Goal: Task Accomplishment & Management: Manage account settings

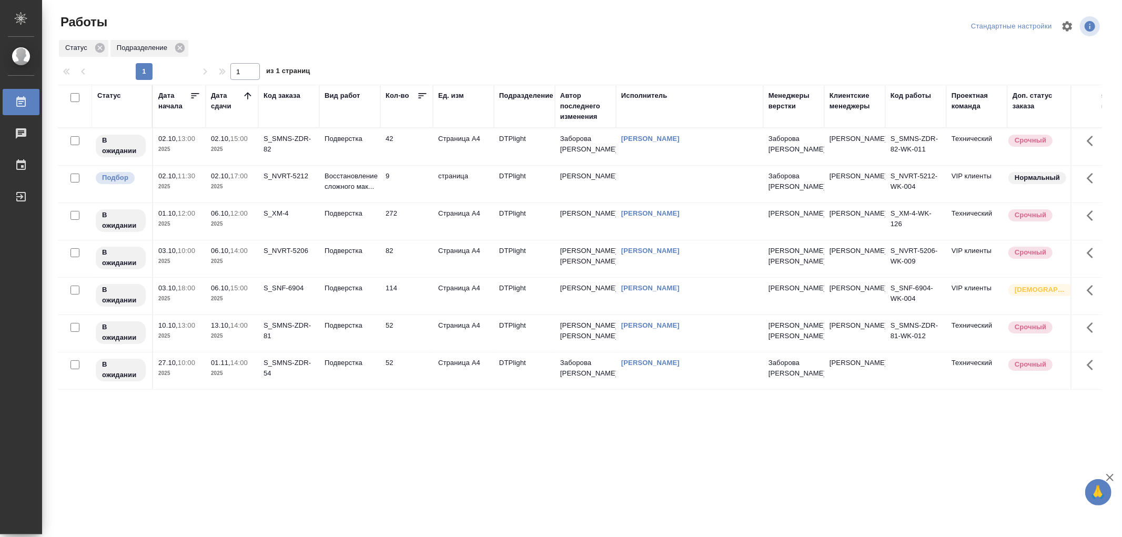
click at [364, 147] on td "Подверстка" at bounding box center [349, 146] width 61 height 37
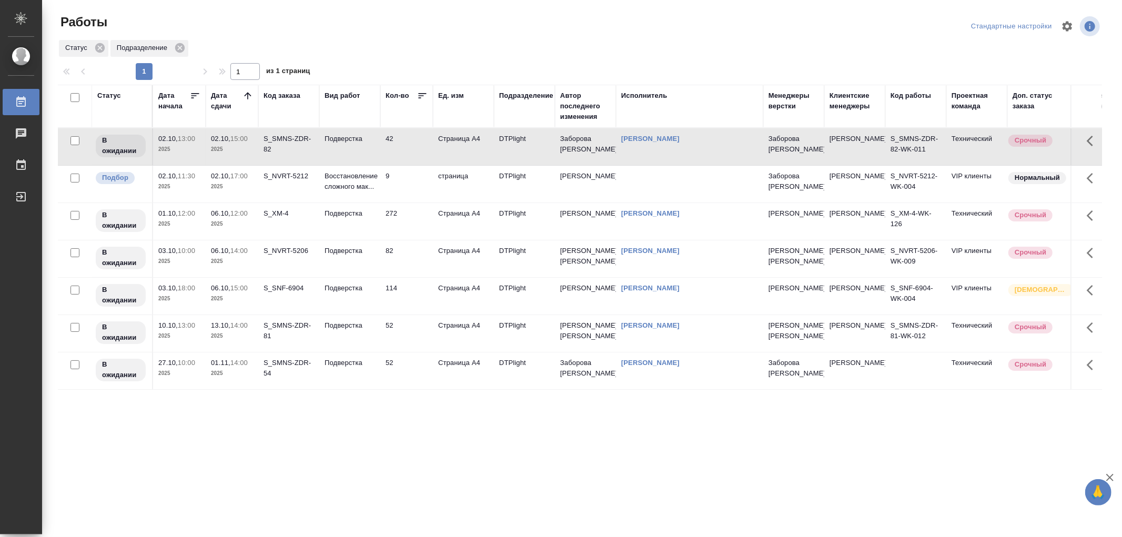
click at [364, 147] on td "Подверстка" at bounding box center [349, 146] width 61 height 37
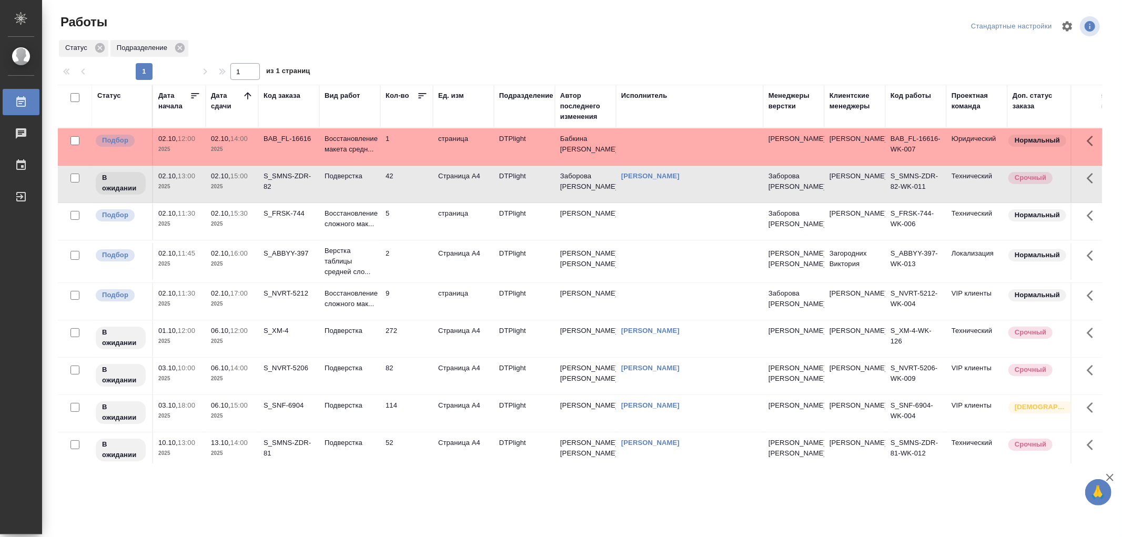
click at [342, 183] on td "Подверстка" at bounding box center [349, 184] width 61 height 37
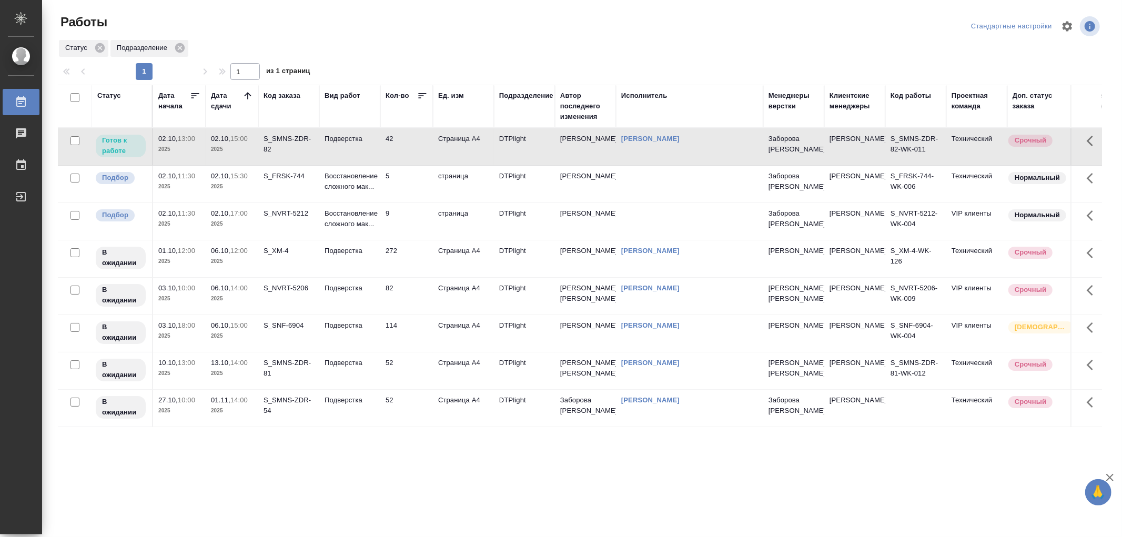
click at [365, 146] on td "Подверстка" at bounding box center [349, 146] width 61 height 37
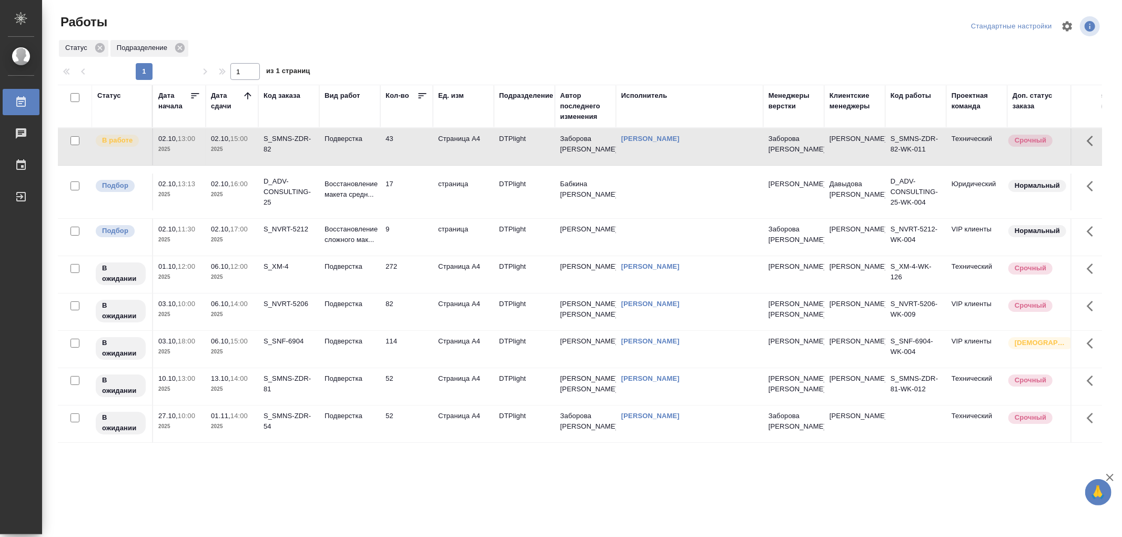
click at [350, 204] on td "Восстановление макета средн..." at bounding box center [349, 192] width 61 height 37
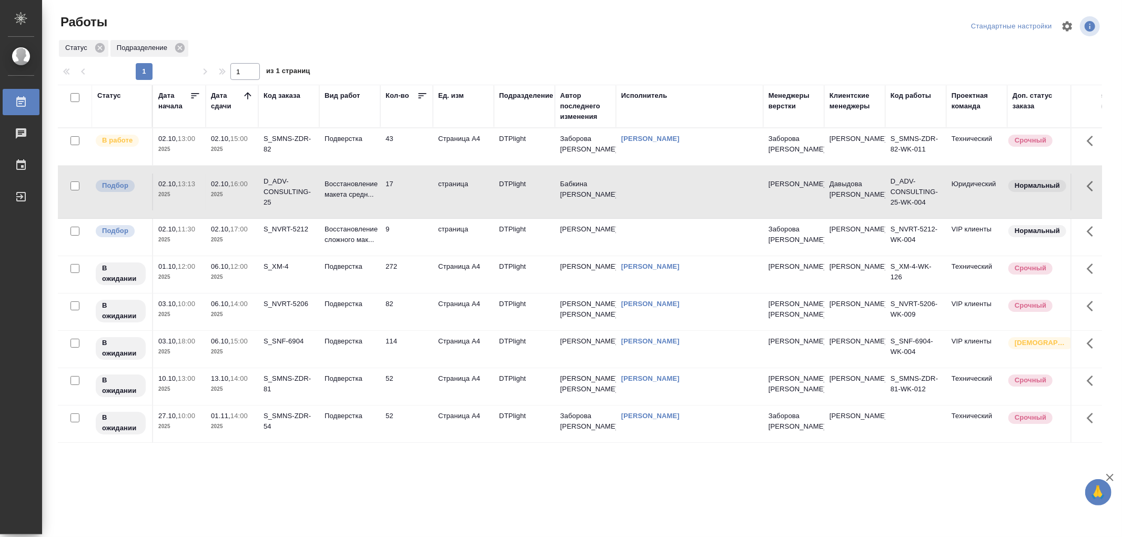
click at [350, 204] on td "Восстановление макета средн..." at bounding box center [349, 192] width 61 height 37
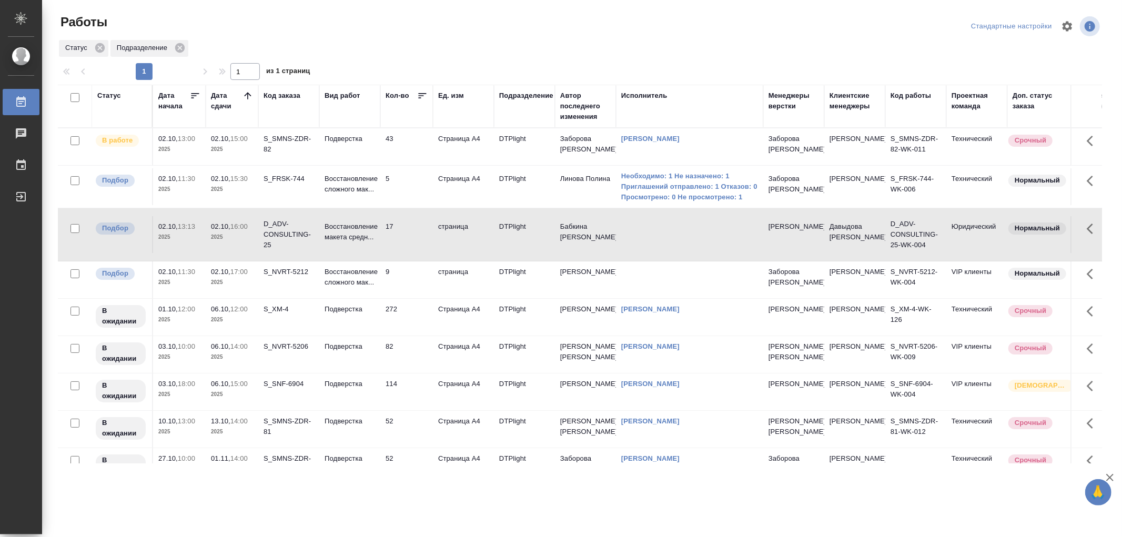
scroll to position [32, 0]
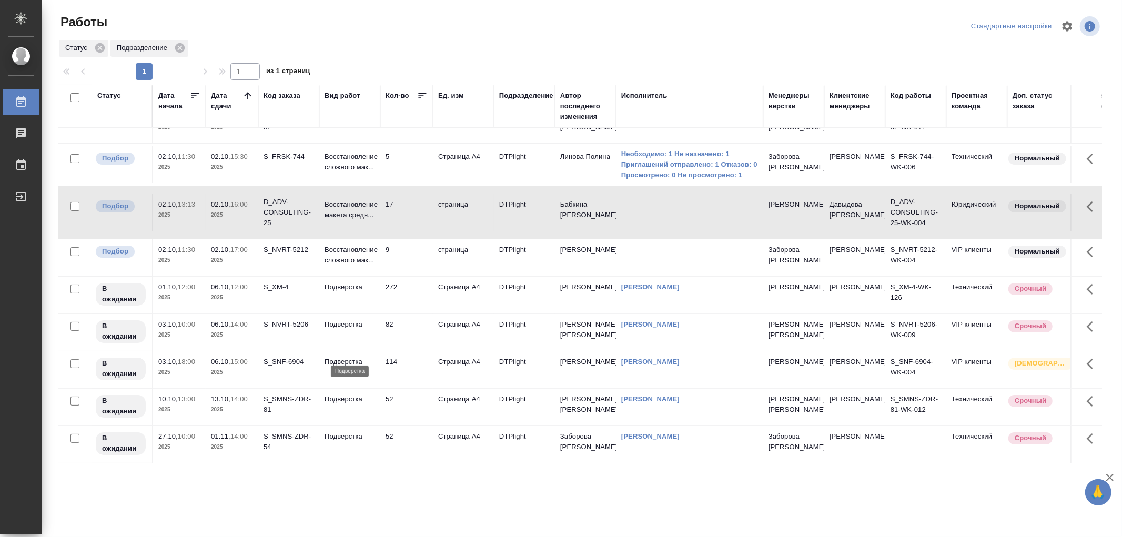
click at [370, 357] on p "Подверстка" at bounding box center [350, 362] width 51 height 11
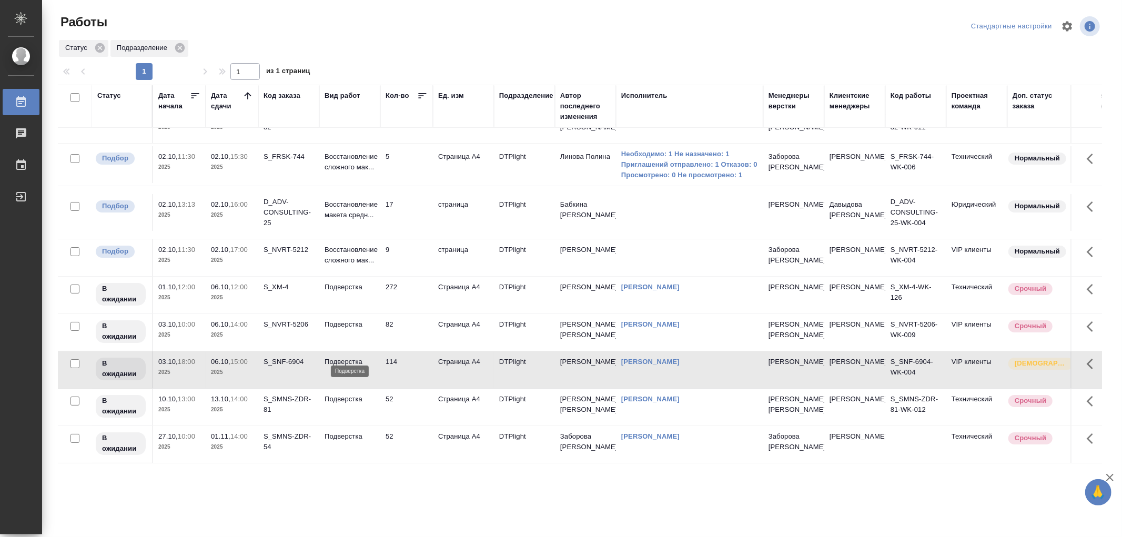
click at [370, 357] on p "Подверстка" at bounding box center [350, 362] width 51 height 11
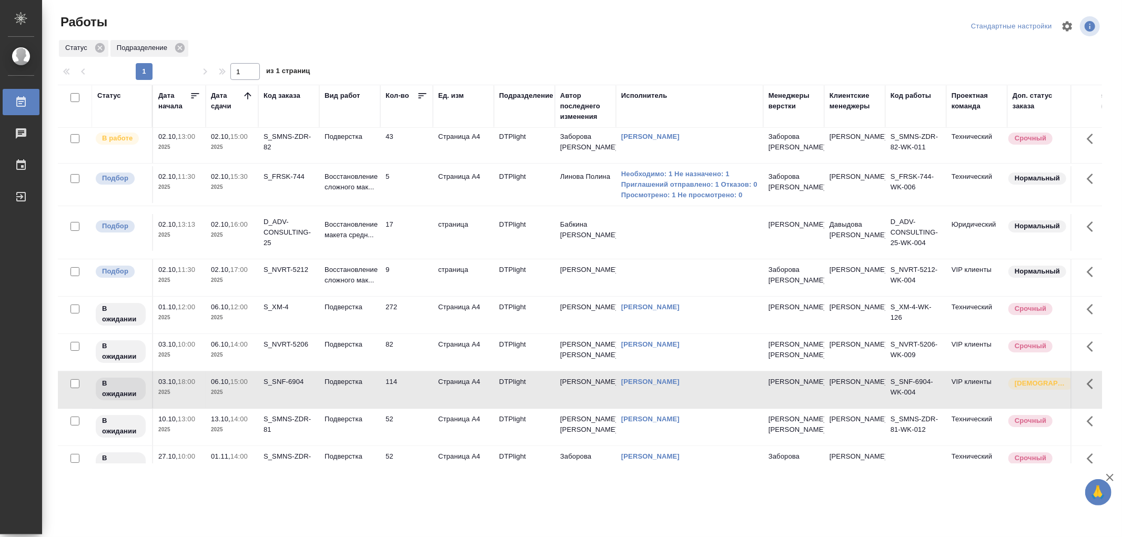
scroll to position [0, 0]
click at [343, 137] on p "Подверстка" at bounding box center [350, 139] width 51 height 11
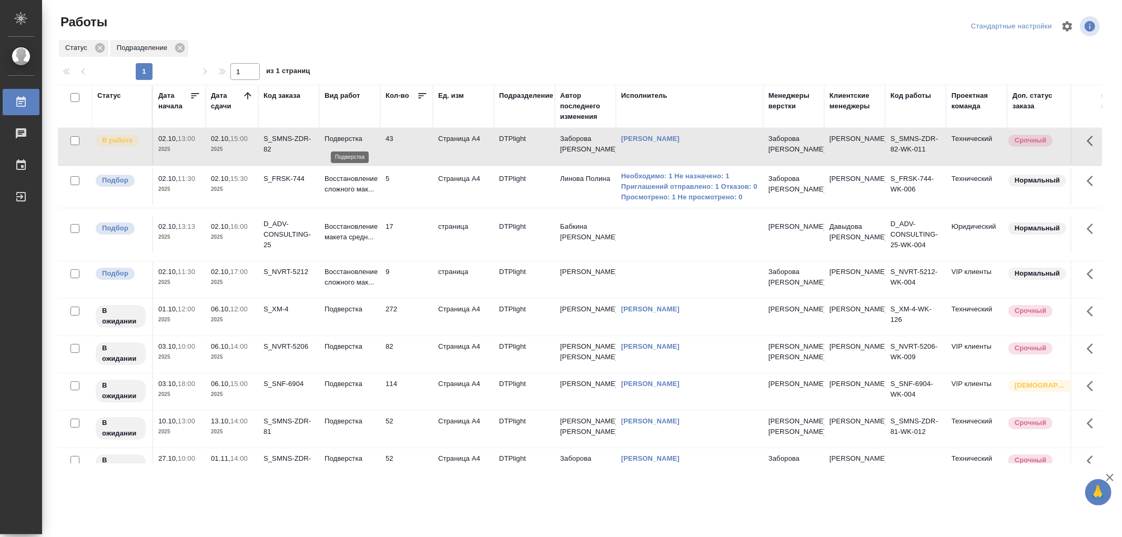
click at [343, 137] on p "Подверстка" at bounding box center [350, 139] width 51 height 11
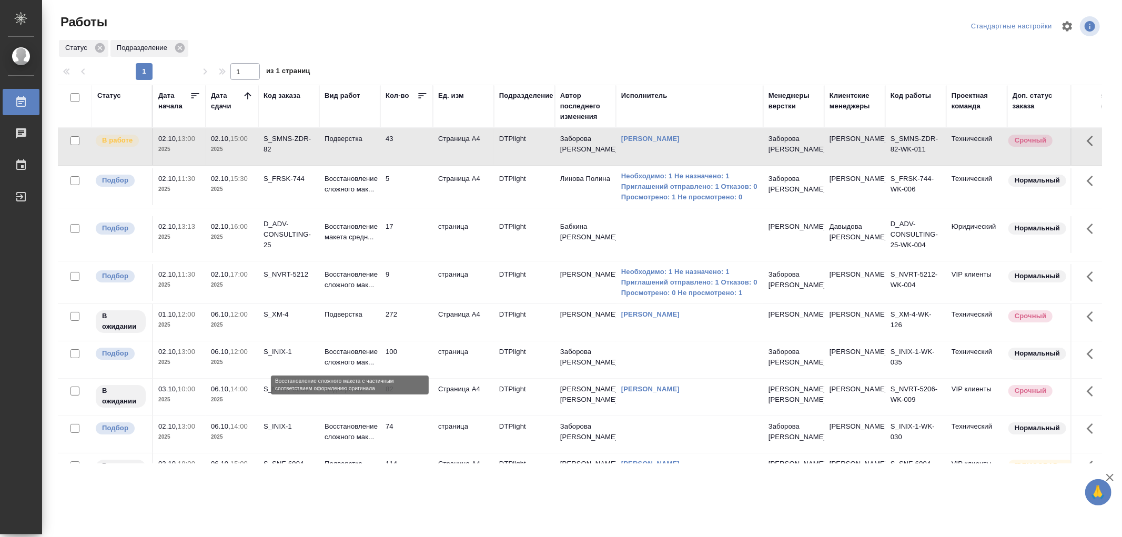
click at [369, 363] on p "Восстановление сложного мак..." at bounding box center [350, 357] width 51 height 21
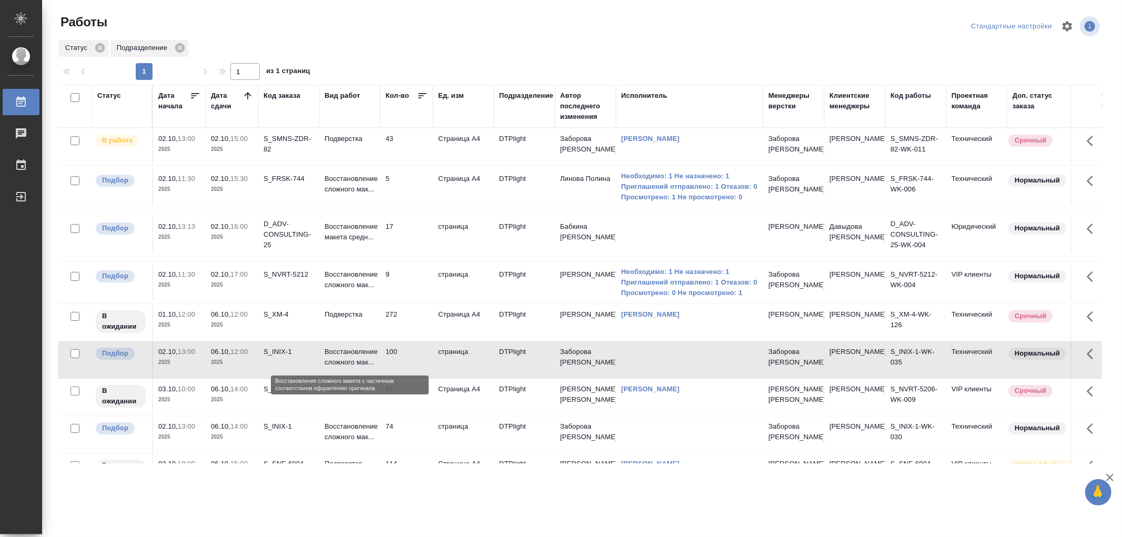
click at [369, 363] on p "Восстановление сложного мак..." at bounding box center [350, 357] width 51 height 21
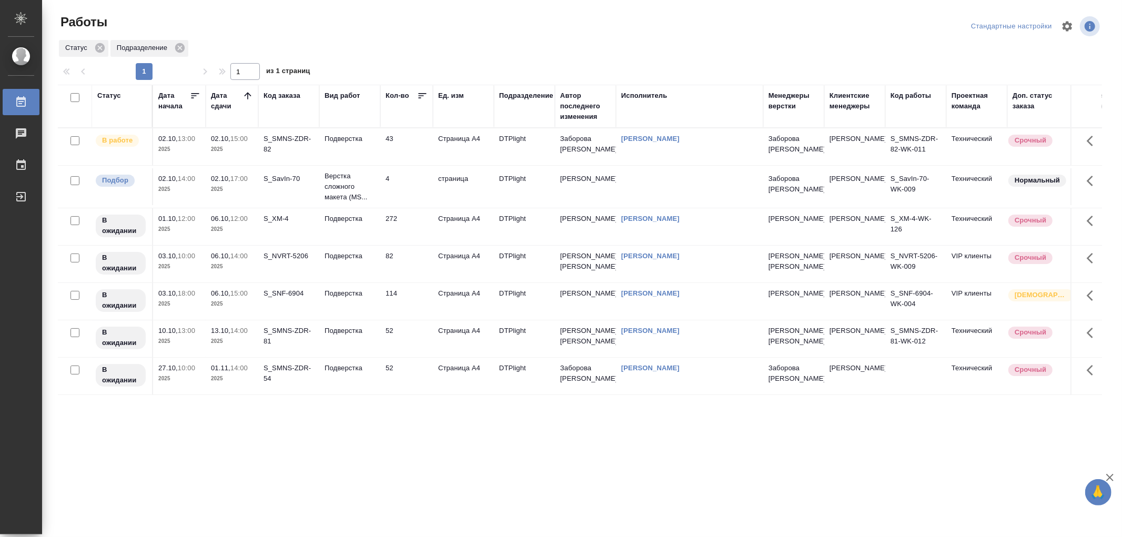
click at [369, 149] on td "Подверстка" at bounding box center [349, 146] width 61 height 37
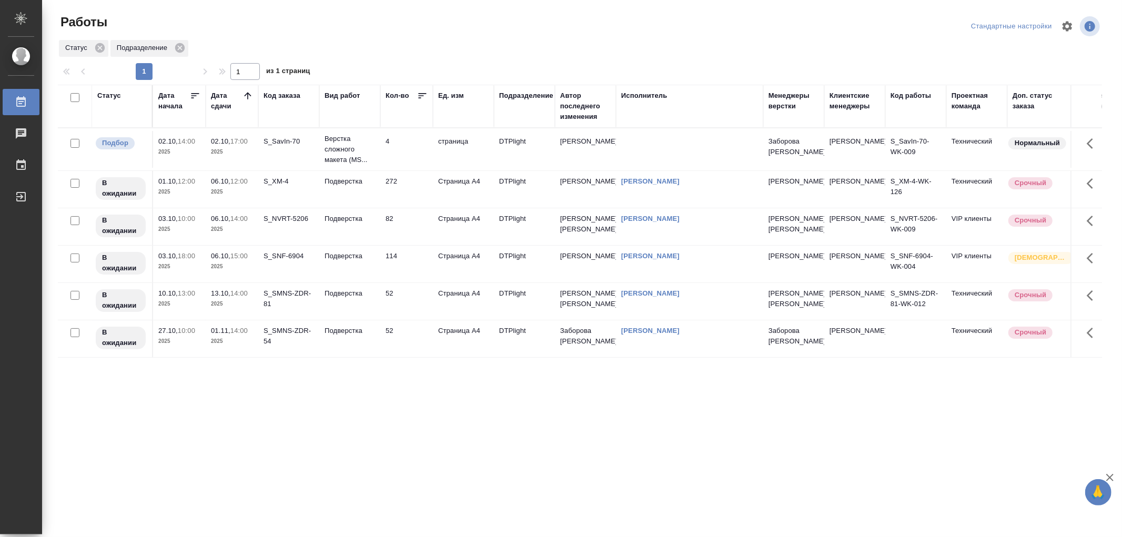
click at [360, 337] on td "Подверстка" at bounding box center [349, 338] width 61 height 37
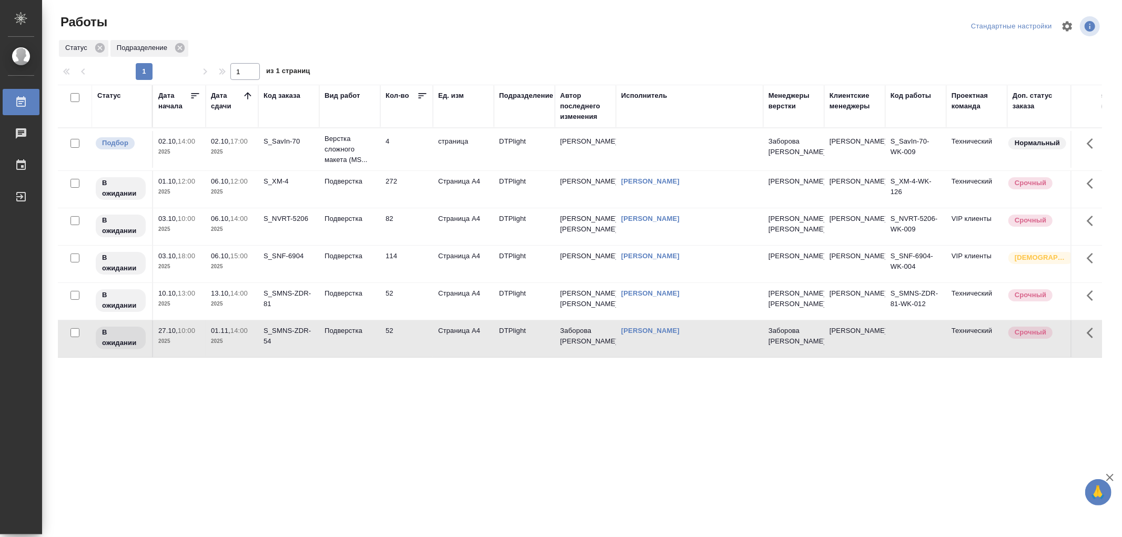
click at [360, 337] on td "Подверстка" at bounding box center [349, 338] width 61 height 37
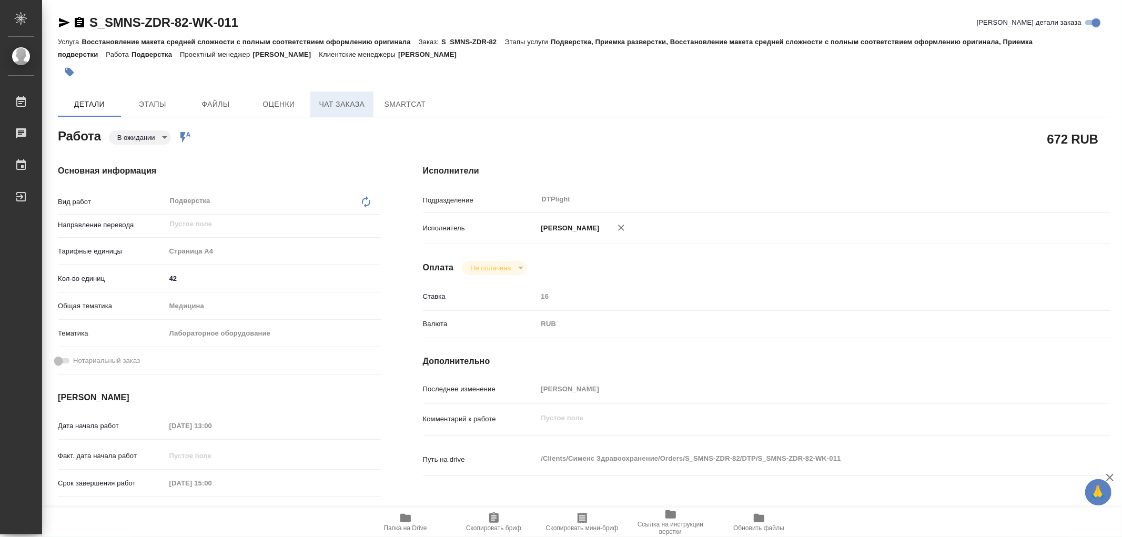
type textarea "x"
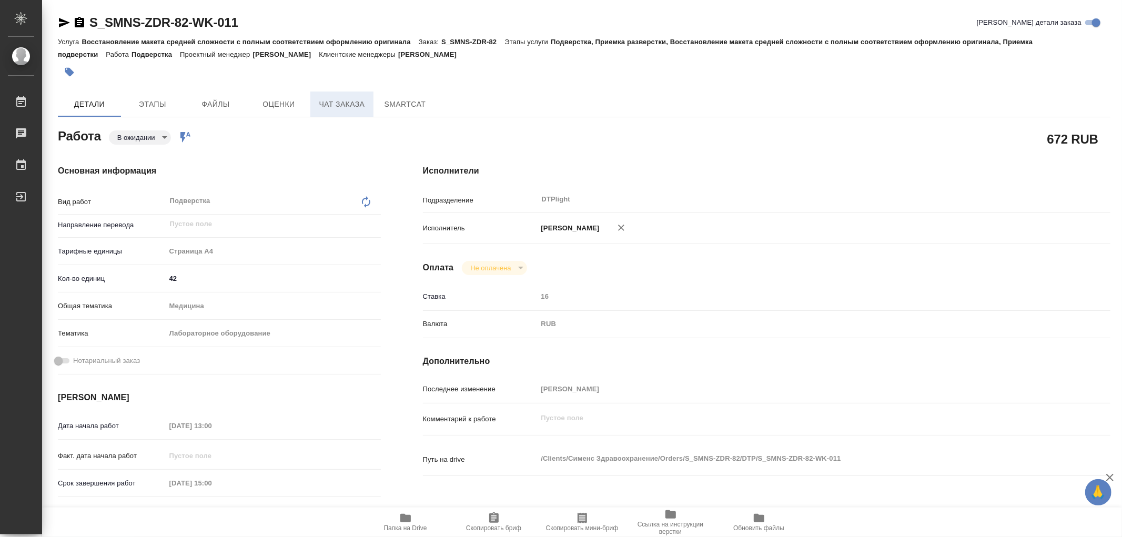
click at [344, 101] on span "Чат заказа" at bounding box center [342, 104] width 51 height 13
type textarea "x"
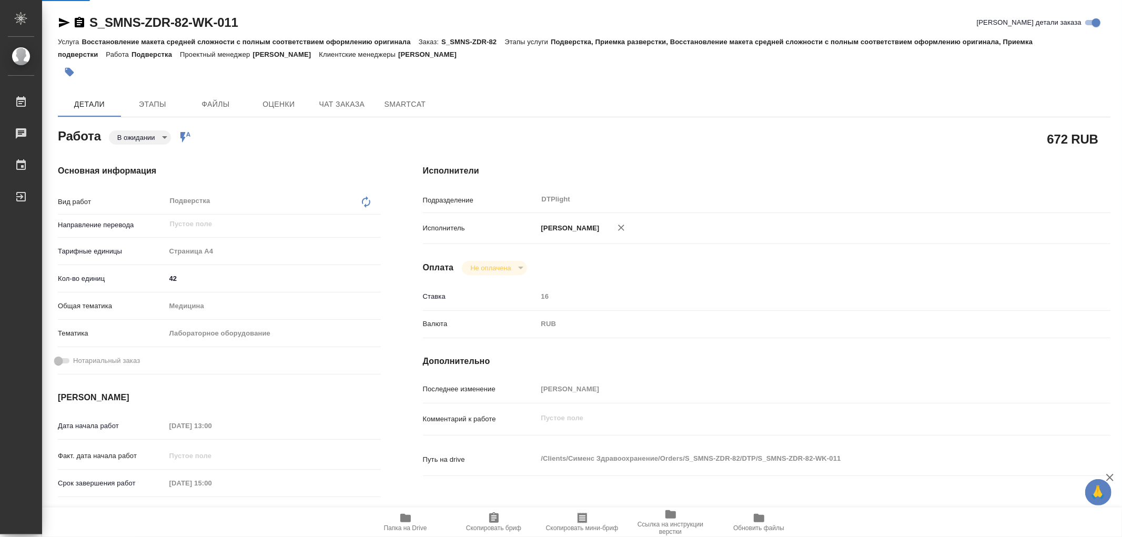
type textarea "x"
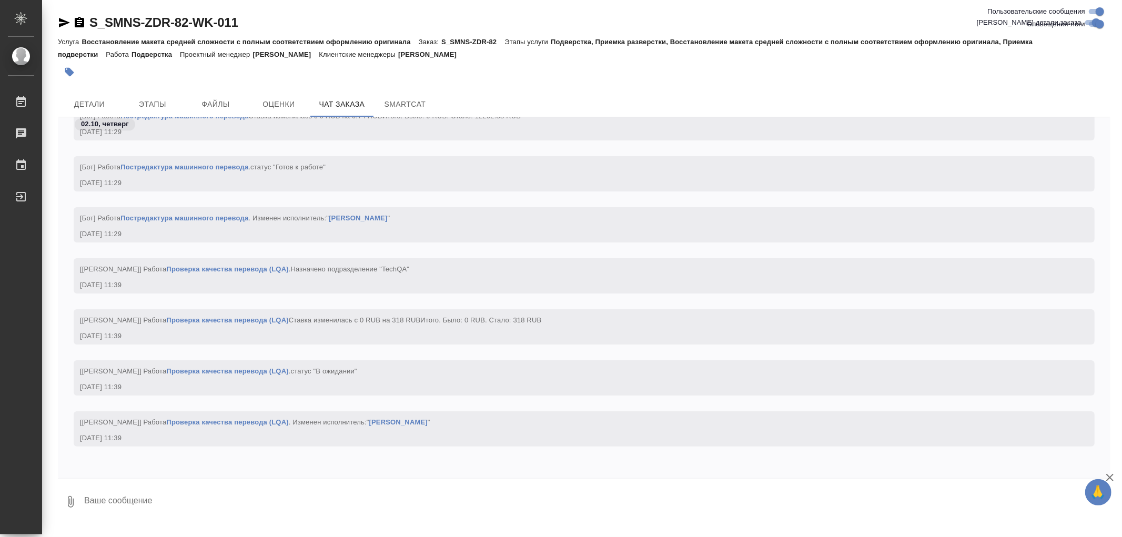
scroll to position [26099, 0]
click at [151, 108] on span "Этапы" at bounding box center [152, 104] width 51 height 13
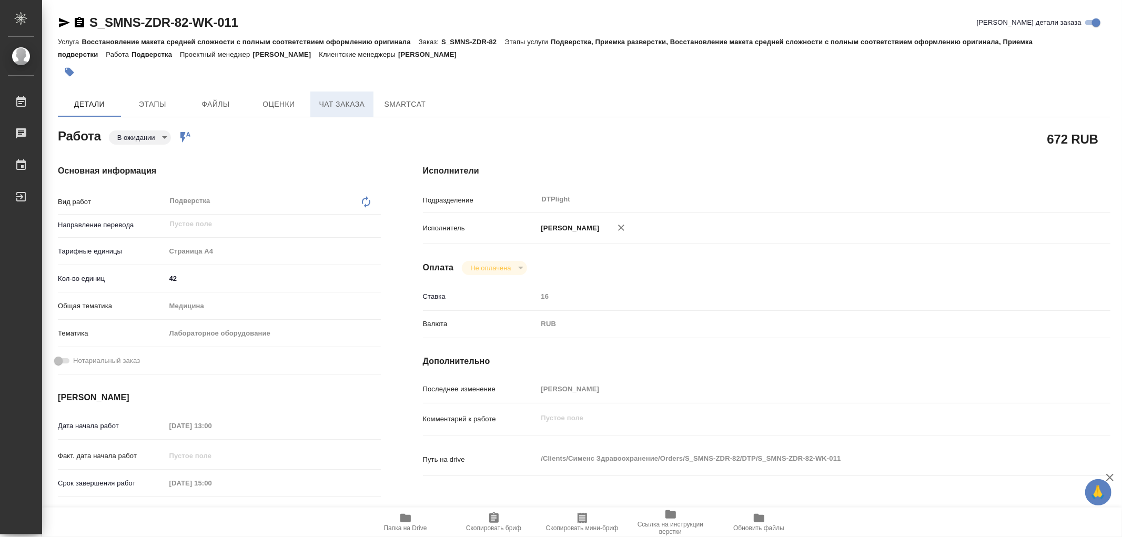
click at [332, 106] on span "Чат заказа" at bounding box center [342, 104] width 51 height 13
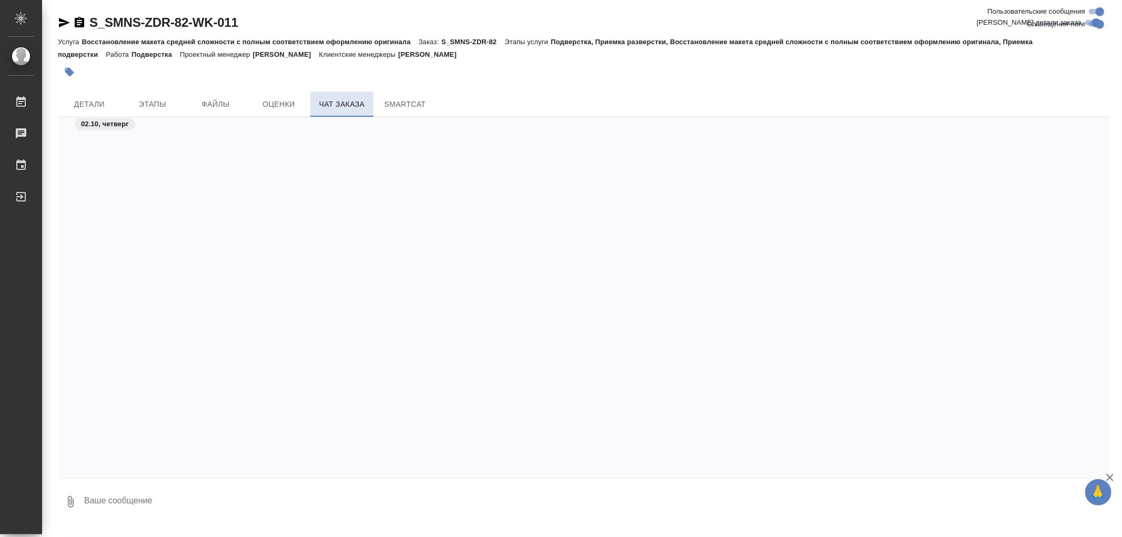
scroll to position [26372, 0]
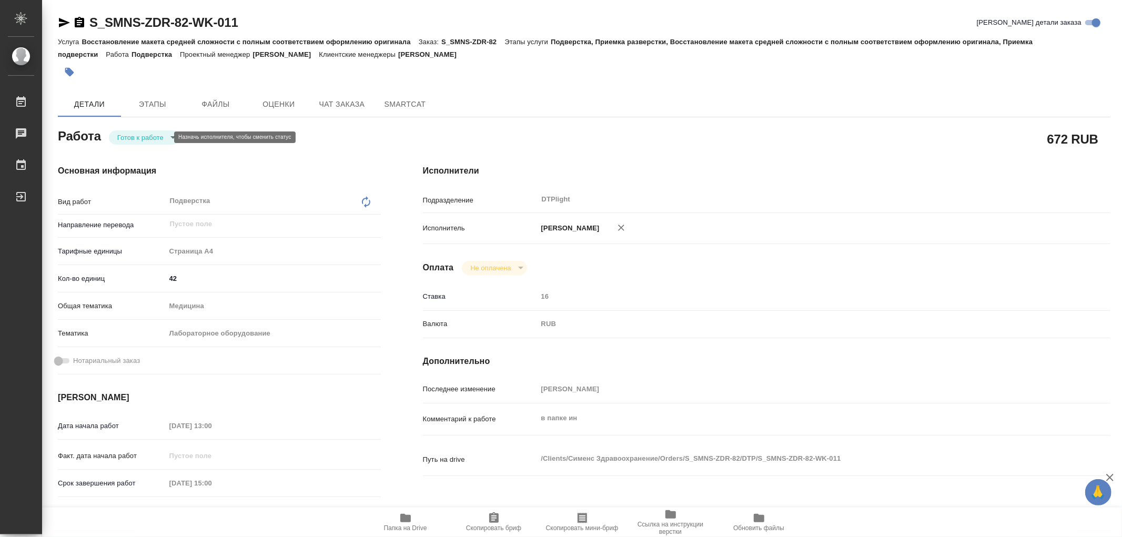
click at [140, 139] on body "🙏 .cls-1 fill:#fff; AWATERA Работы Чаты График Выйти S_SMNS-ZDR-82-WK-011 Кратк…" at bounding box center [561, 268] width 1122 height 537
click at [140, 139] on button "В работе" at bounding box center [134, 138] width 35 height 12
type textarea "x"
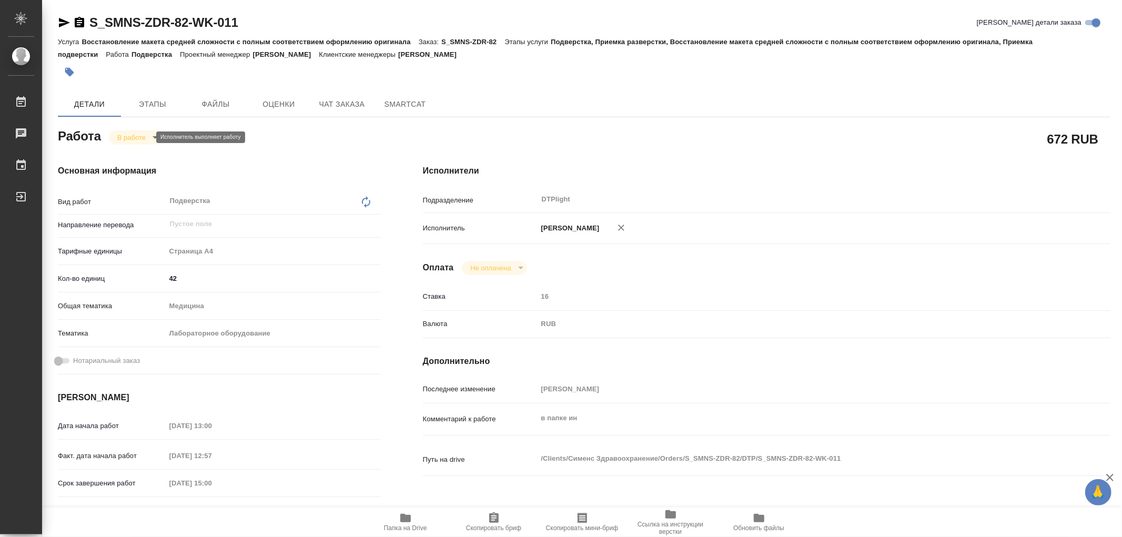
type textarea "x"
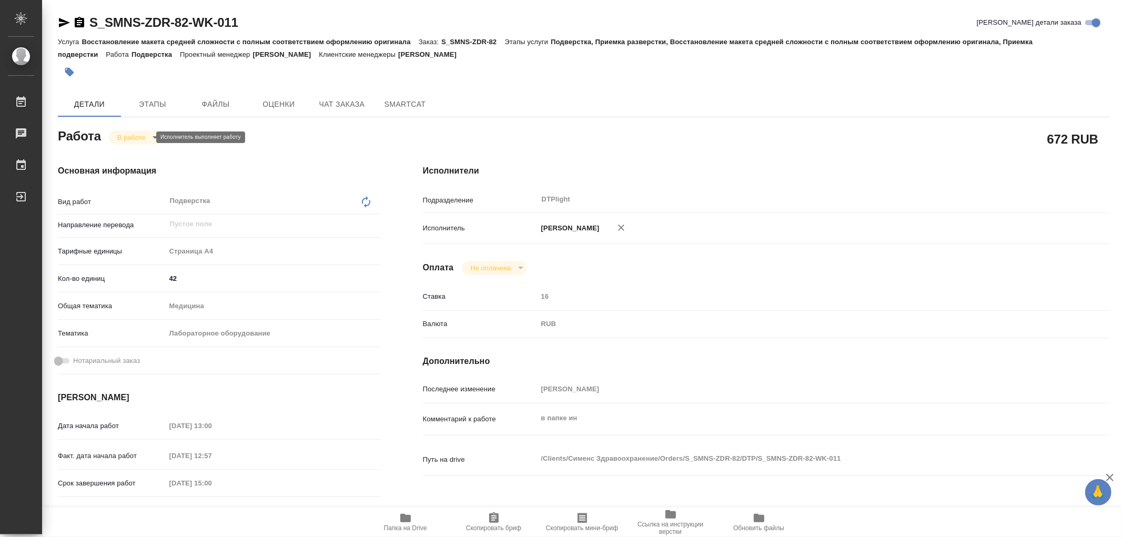
type textarea "x"
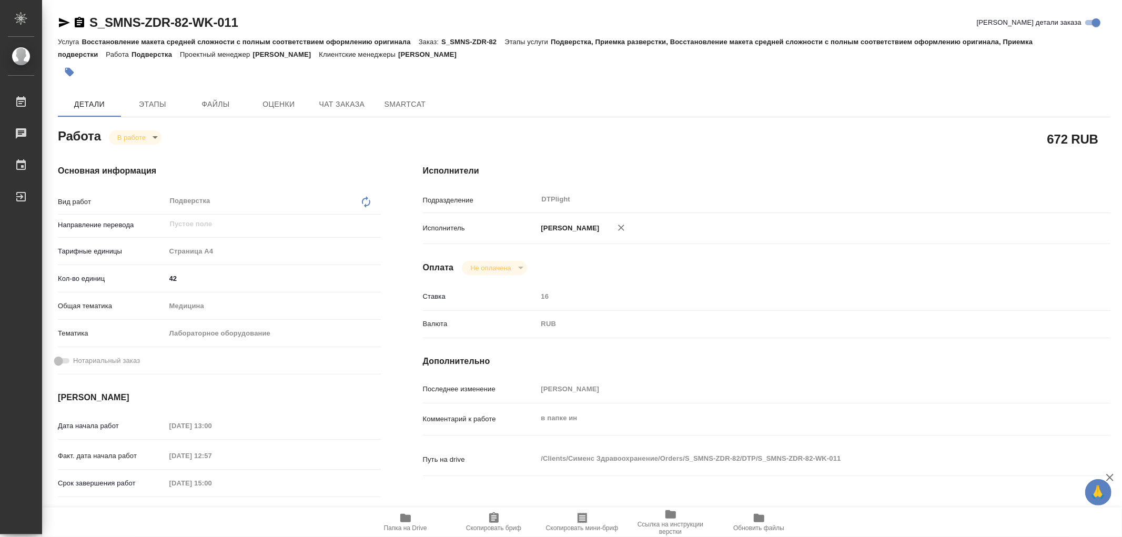
type textarea "x"
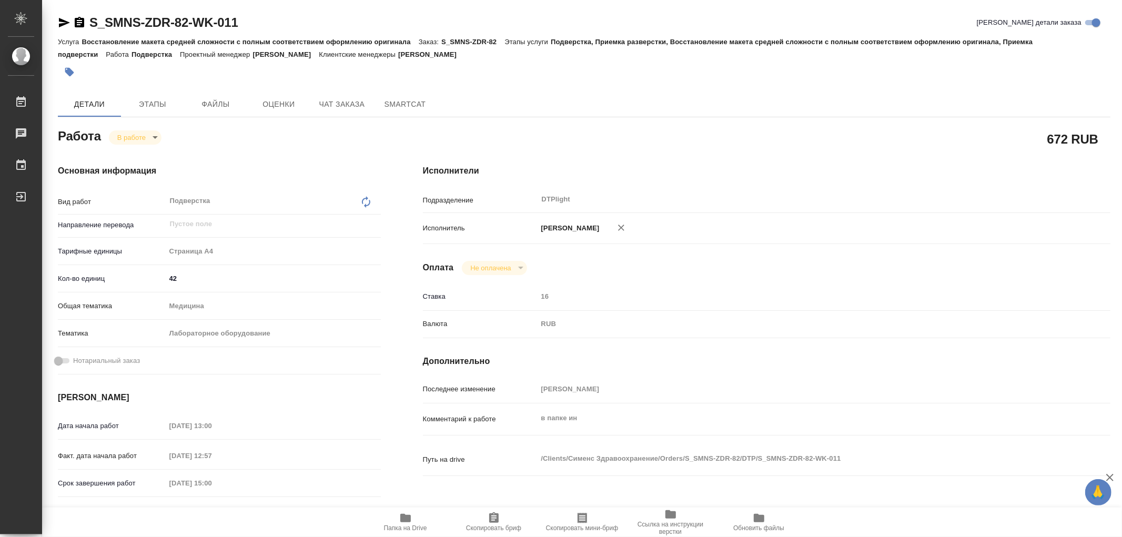
type textarea "x"
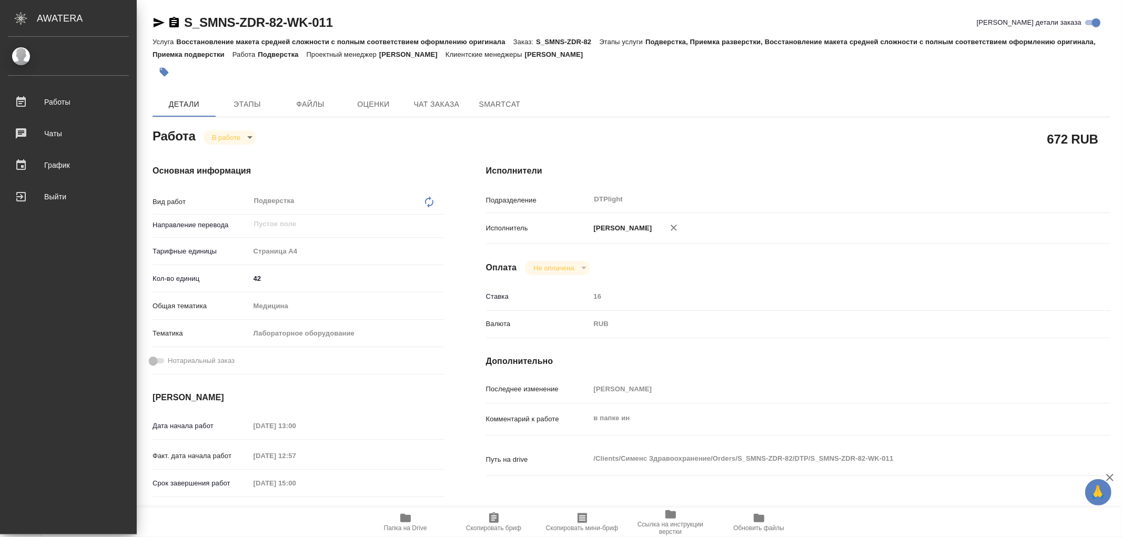
type textarea "x"
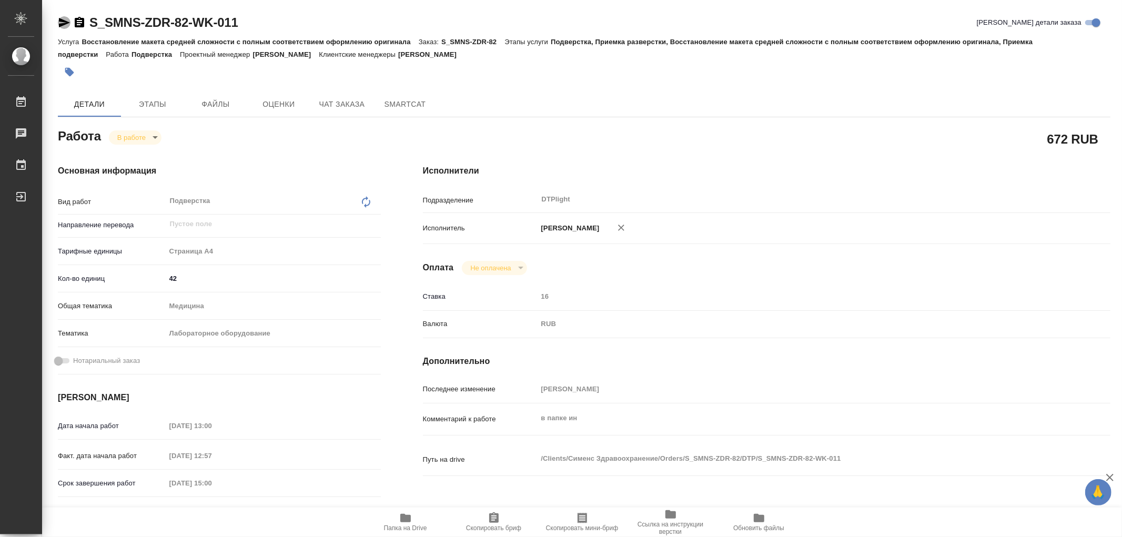
click at [60, 21] on icon "button" at bounding box center [64, 22] width 11 height 9
click at [406, 525] on span "Папка на Drive" at bounding box center [405, 527] width 43 height 7
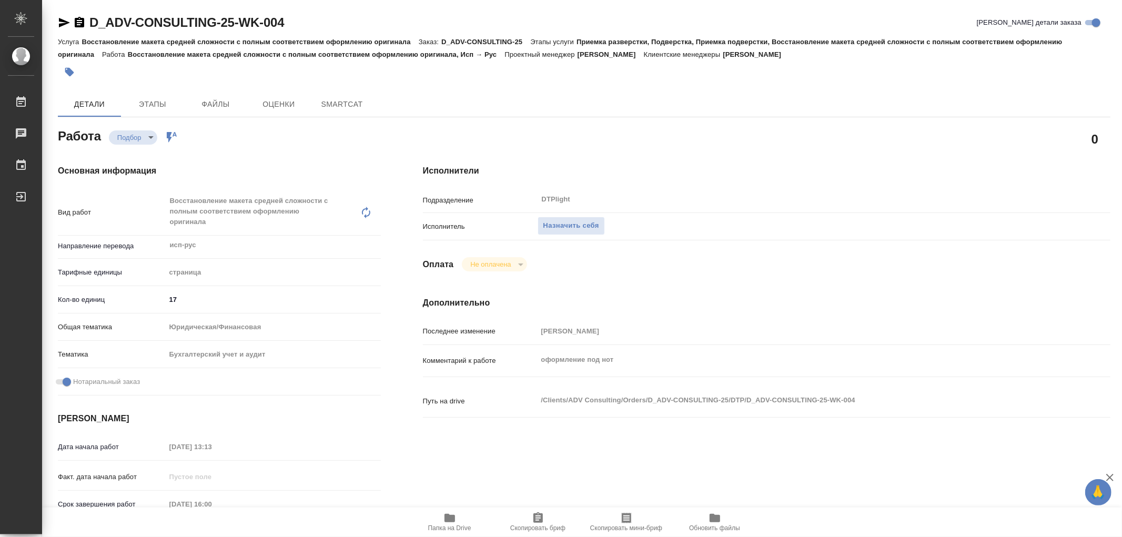
type textarea "x"
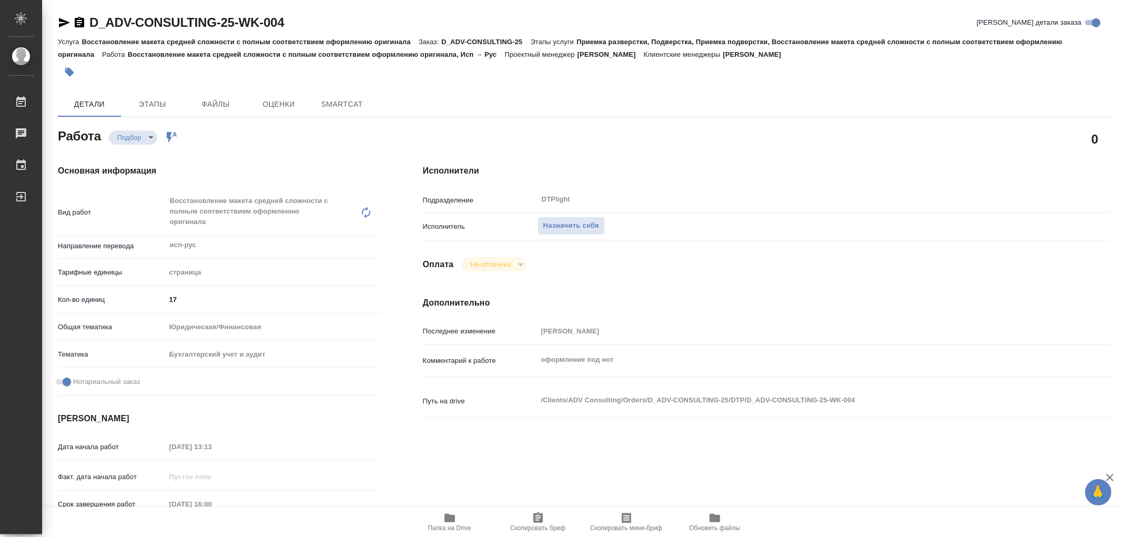
type textarea "x"
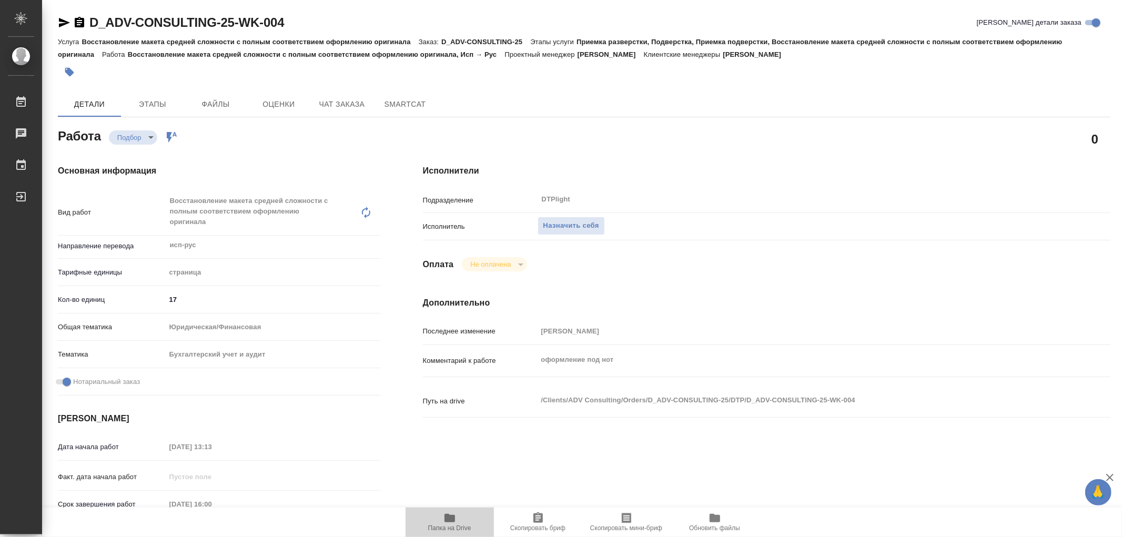
click at [448, 516] on icon "button" at bounding box center [450, 518] width 11 height 8
type textarea "x"
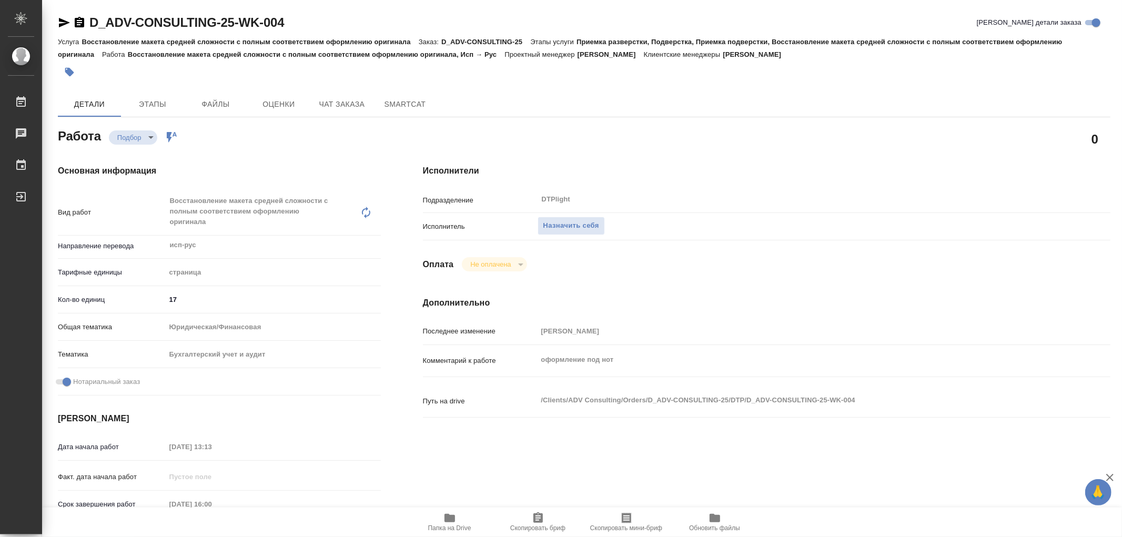
type textarea "x"
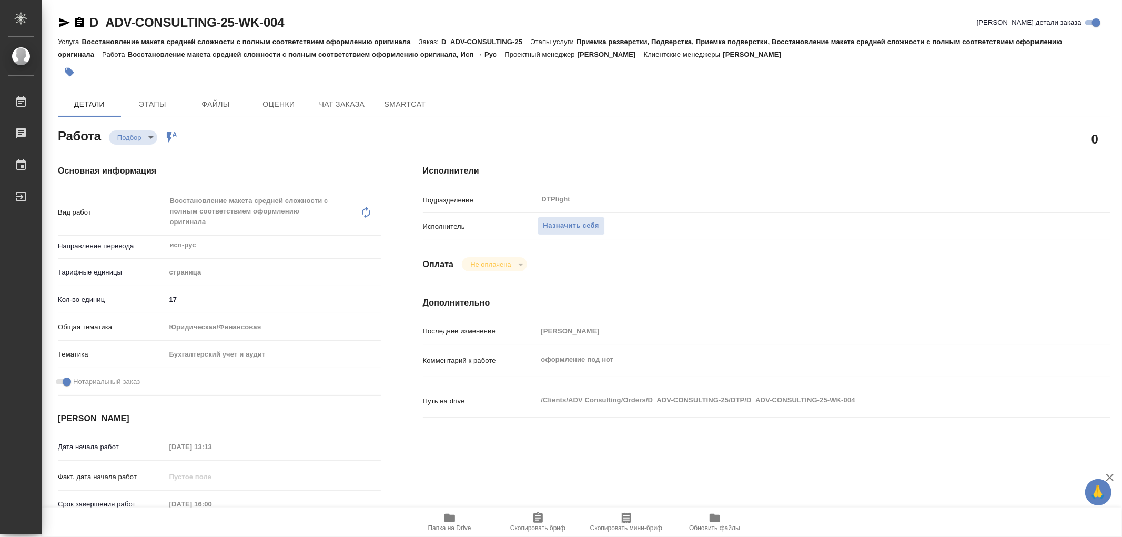
type textarea "x"
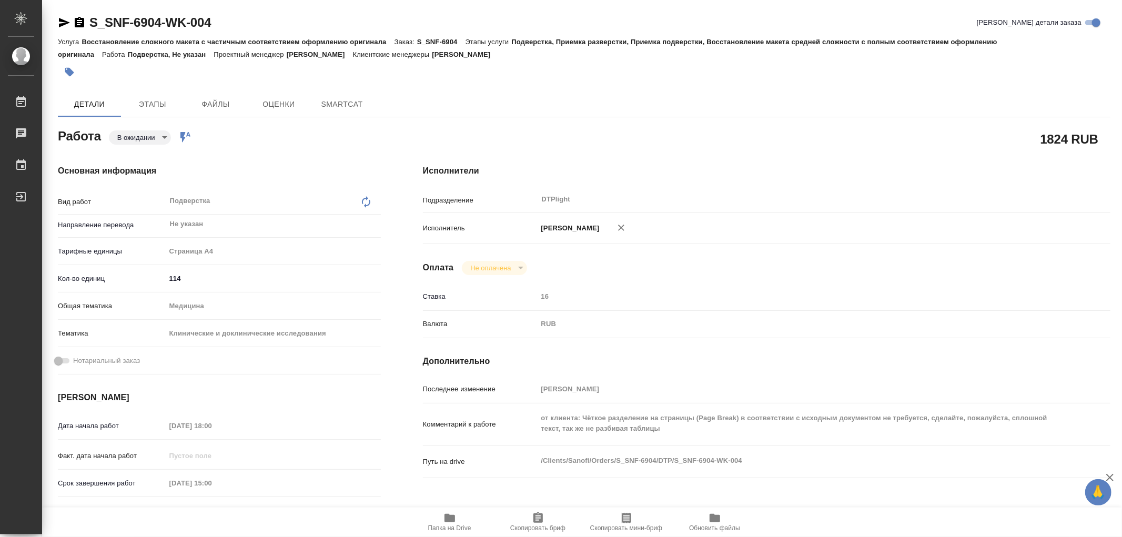
type textarea "x"
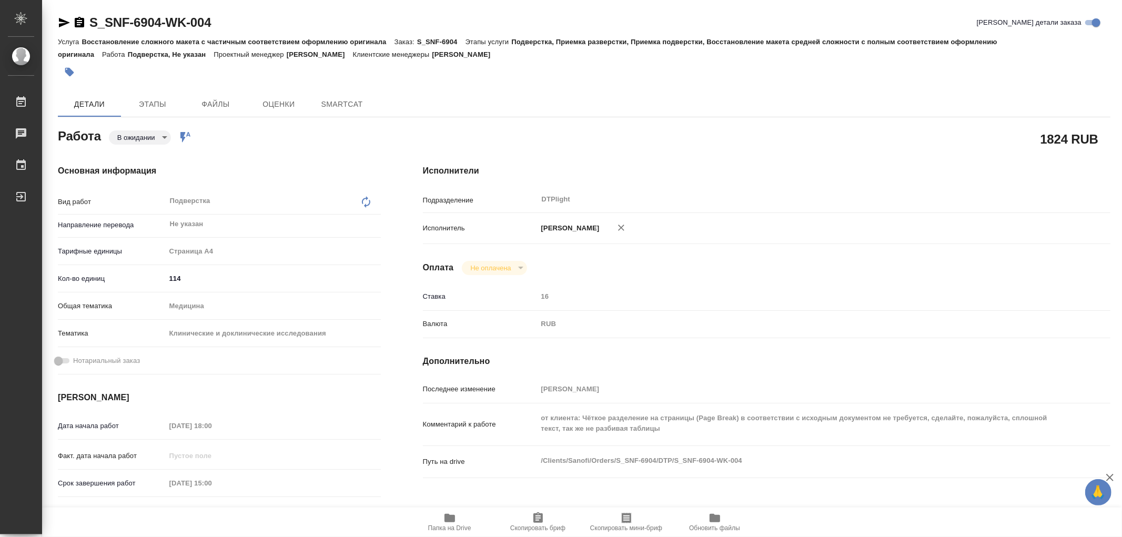
type textarea "x"
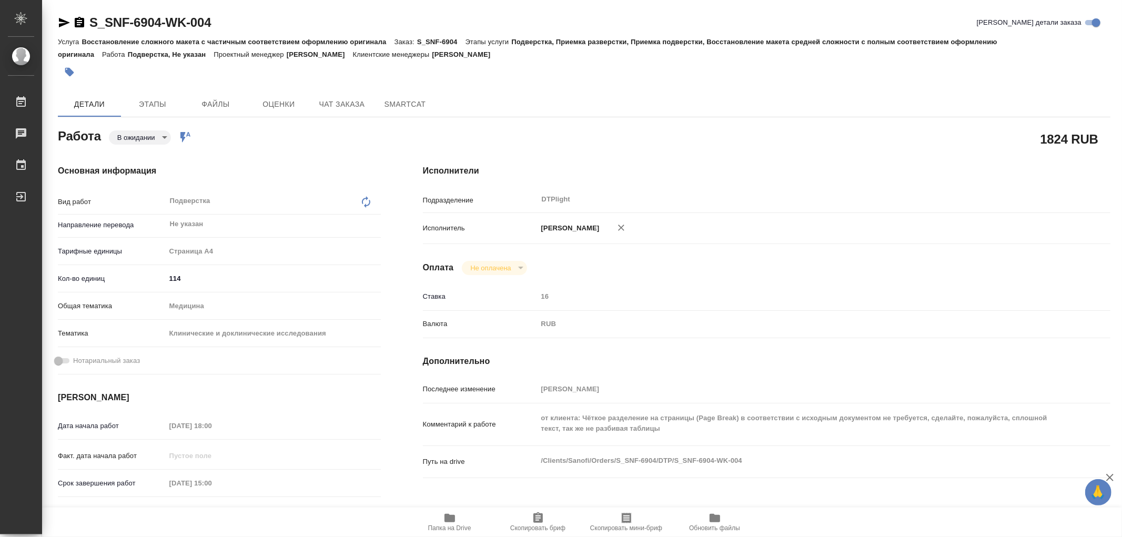
click at [348, 120] on div "Работа В ожидании pending Работа включена в последовательность" at bounding box center [219, 139] width 365 height 68
type textarea "x"
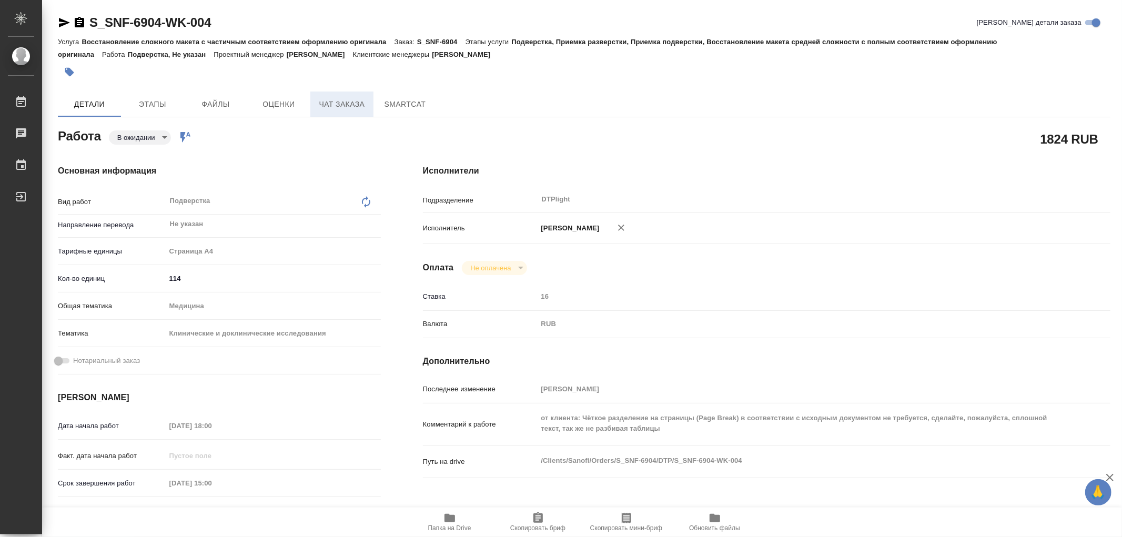
type textarea "x"
click at [347, 108] on span "Чат заказа" at bounding box center [342, 104] width 51 height 13
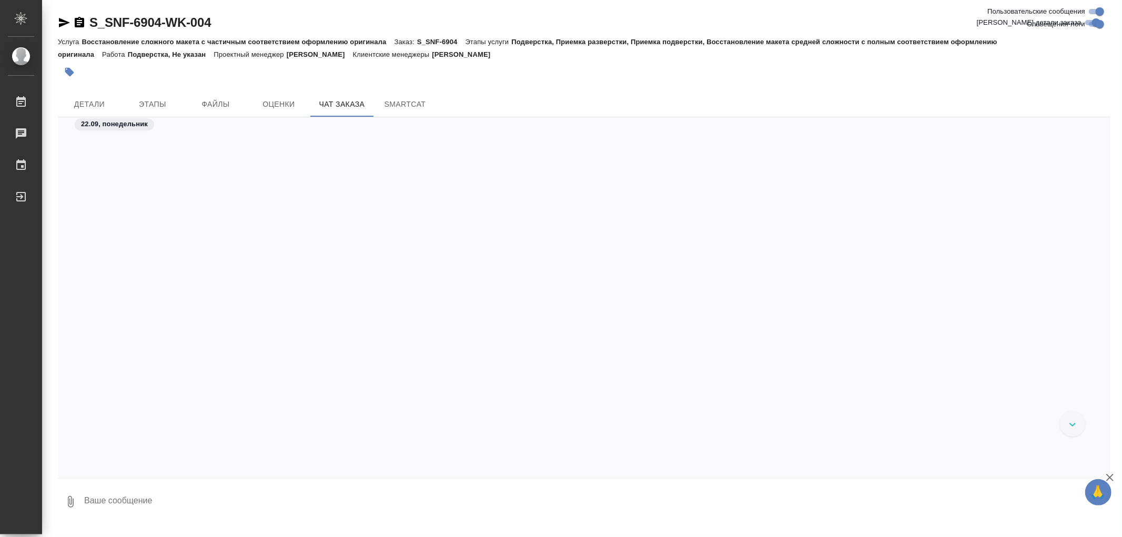
scroll to position [18489, 0]
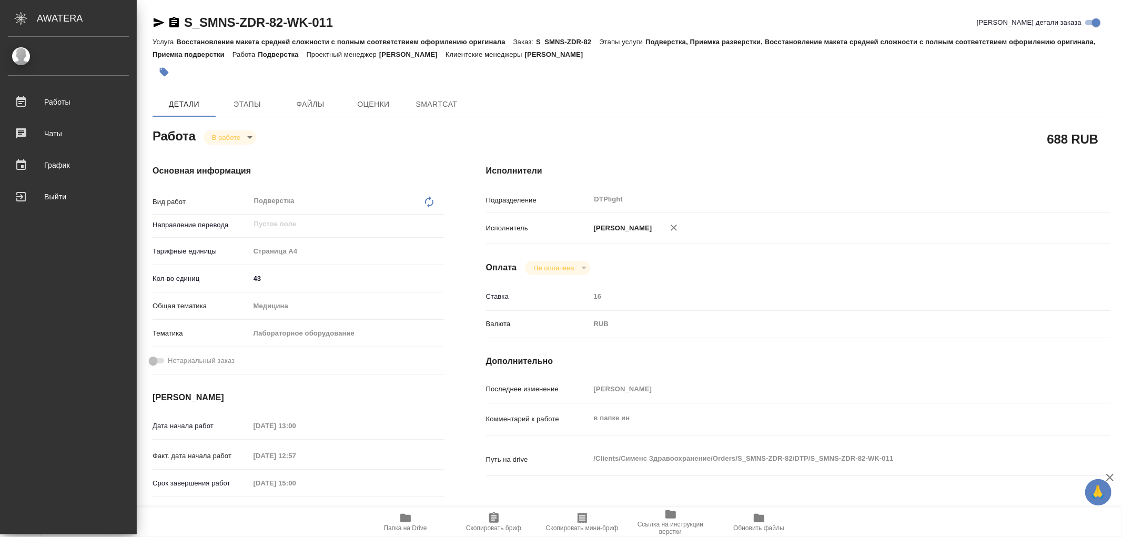
type textarea "x"
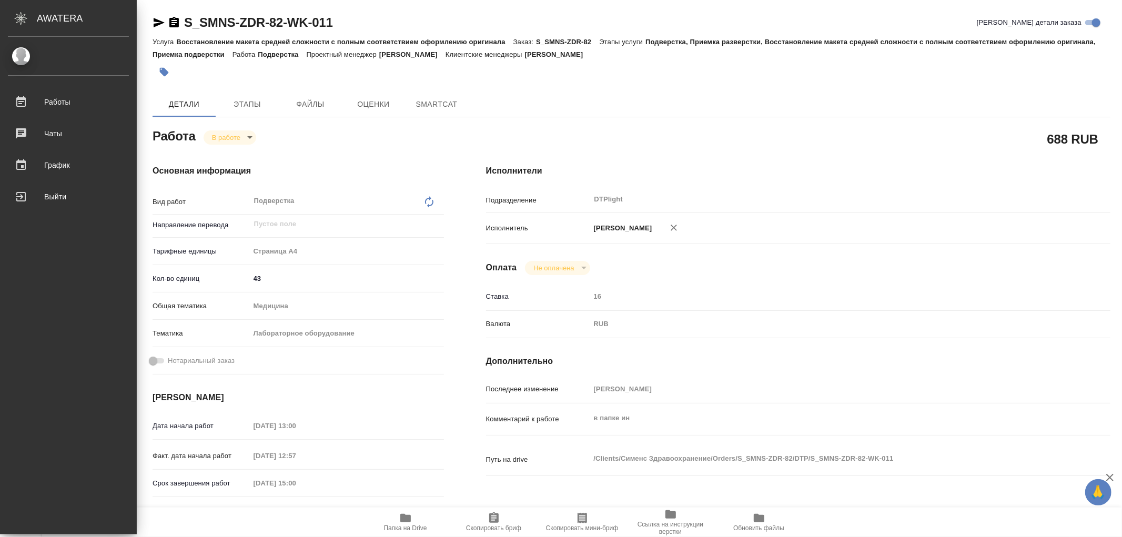
type textarea "x"
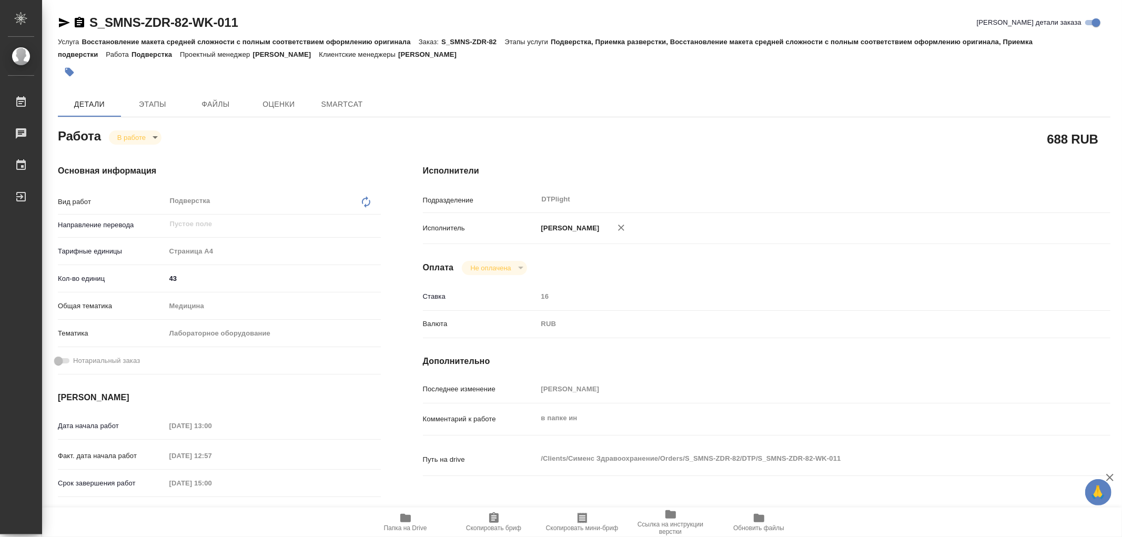
type textarea "x"
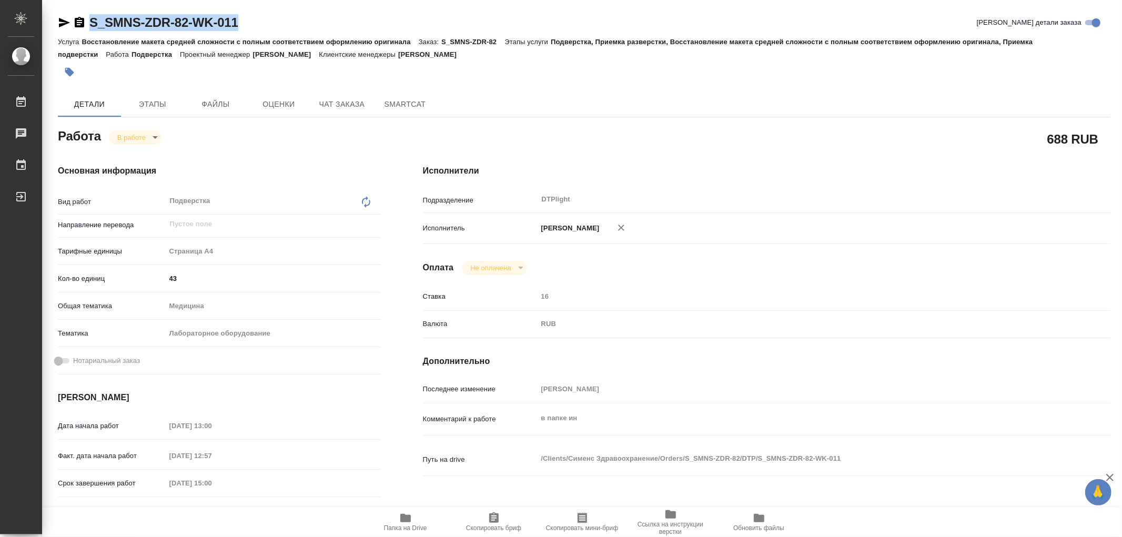
type textarea "x"
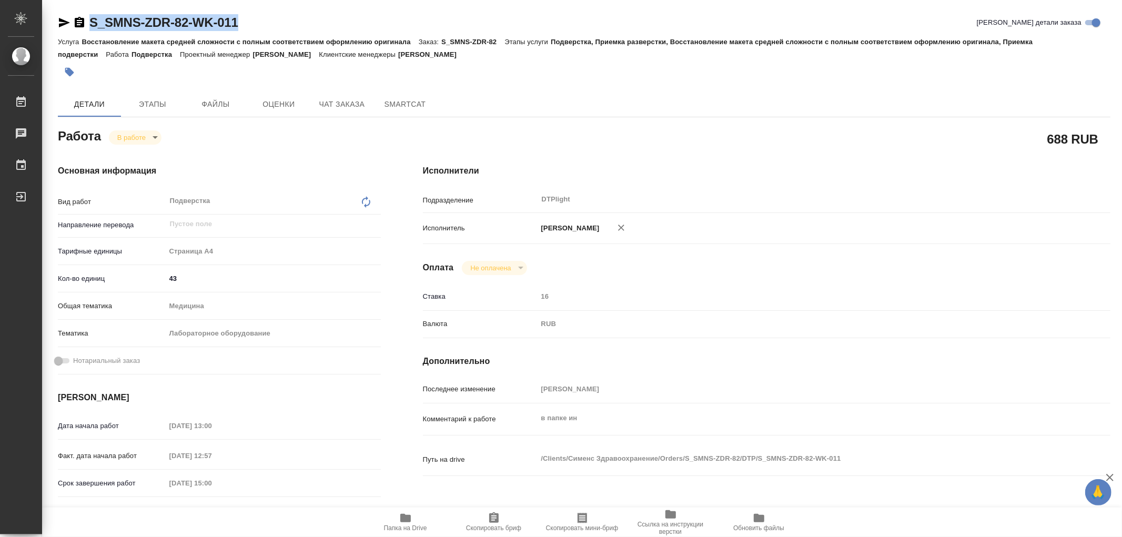
drag, startPoint x: 251, startPoint y: 25, endPoint x: 81, endPoint y: 28, distance: 169.9
click at [81, 28] on div "S_SMNS-ZDR-82-WK-011 Кратко детали заказа" at bounding box center [584, 22] width 1053 height 17
type textarea "x"
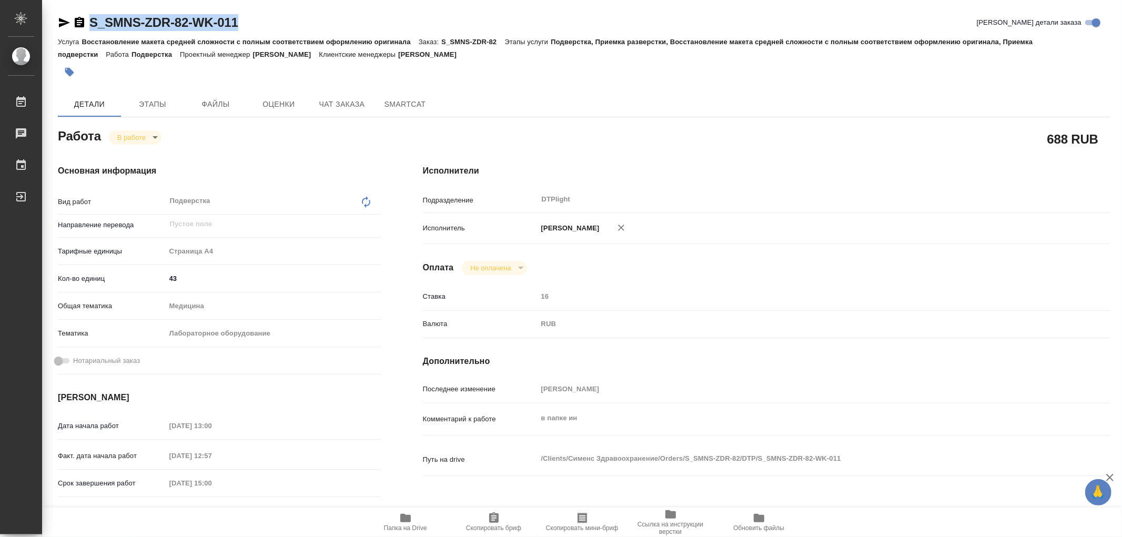
type textarea "x"
copy link "S_SMNS-ZDR-82-WK-011"
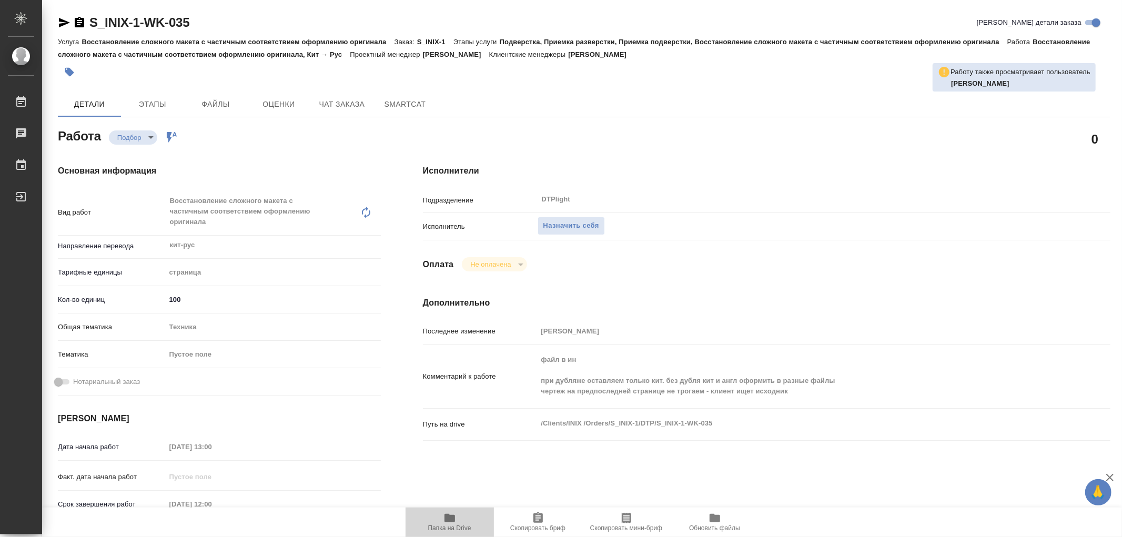
click at [449, 522] on icon "button" at bounding box center [450, 518] width 11 height 8
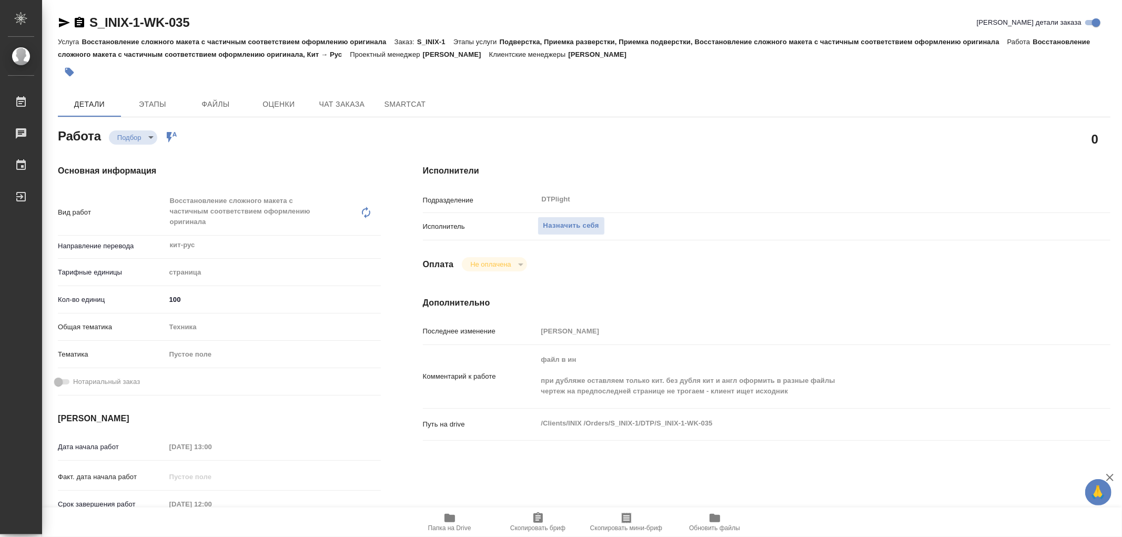
type textarea "x"
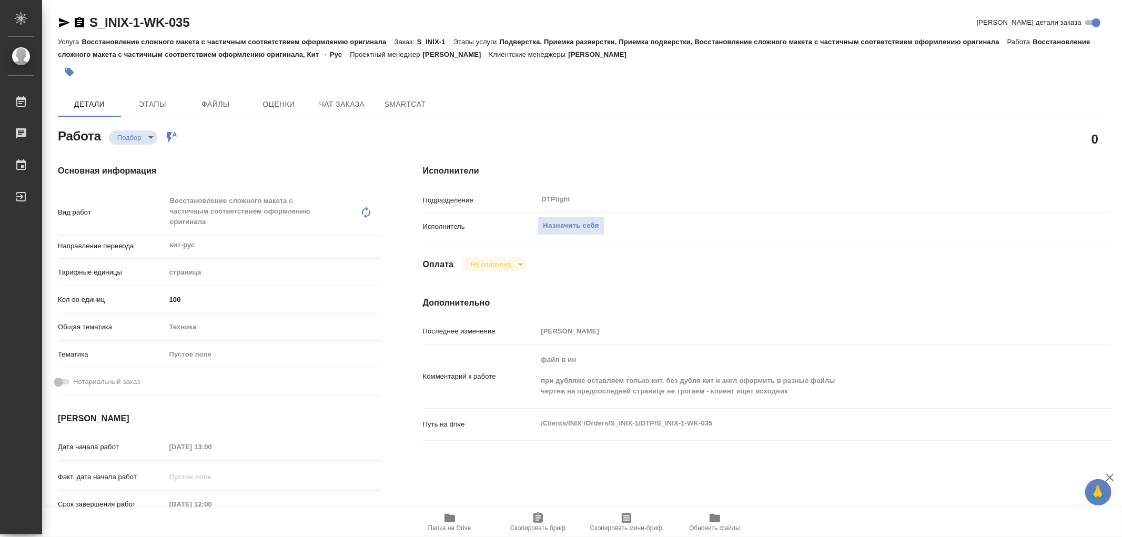
type textarea "x"
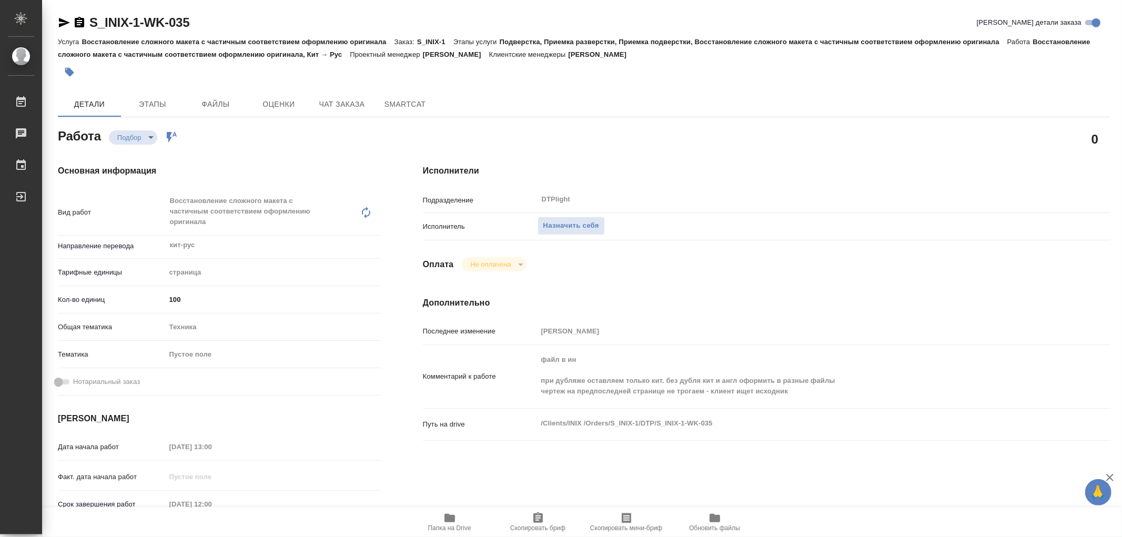
type textarea "x"
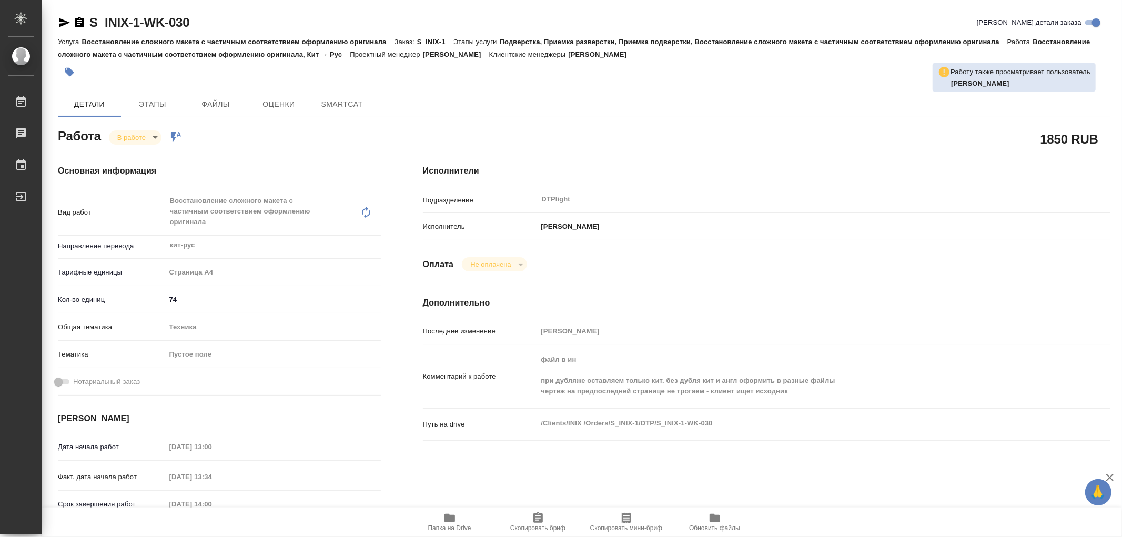
type textarea "x"
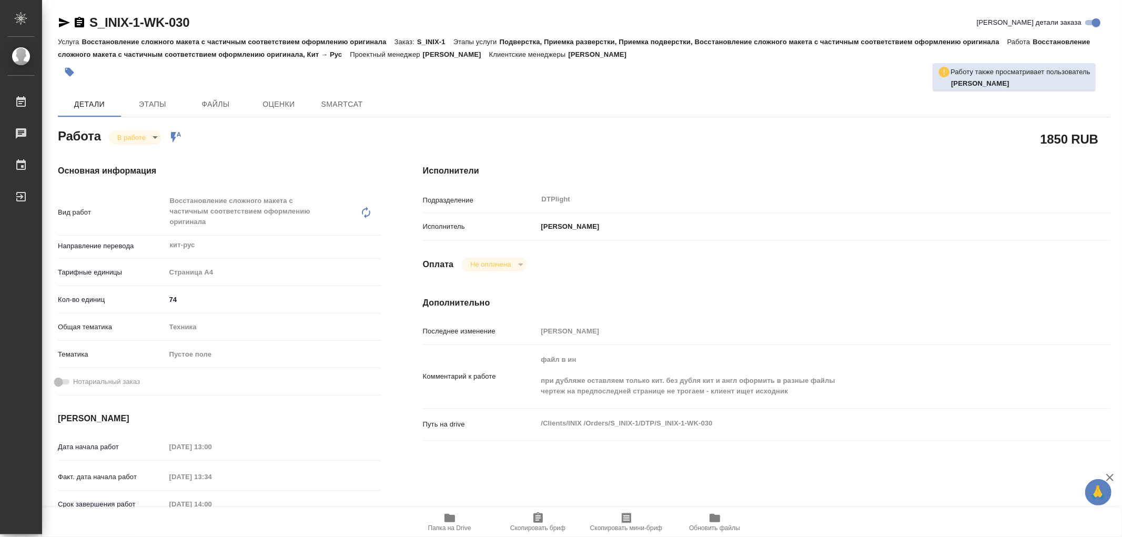
type textarea "x"
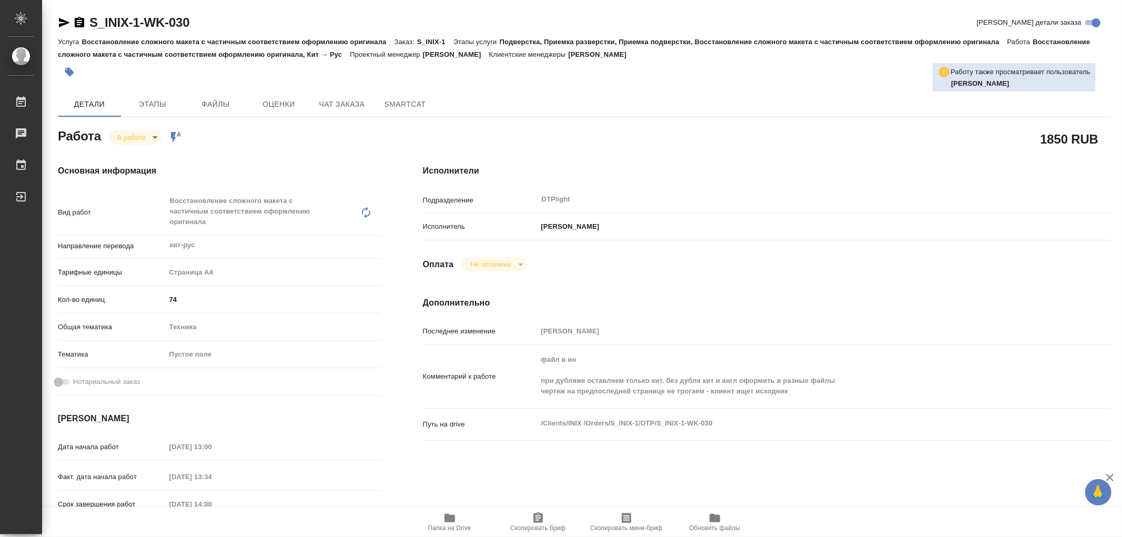
type textarea "x"
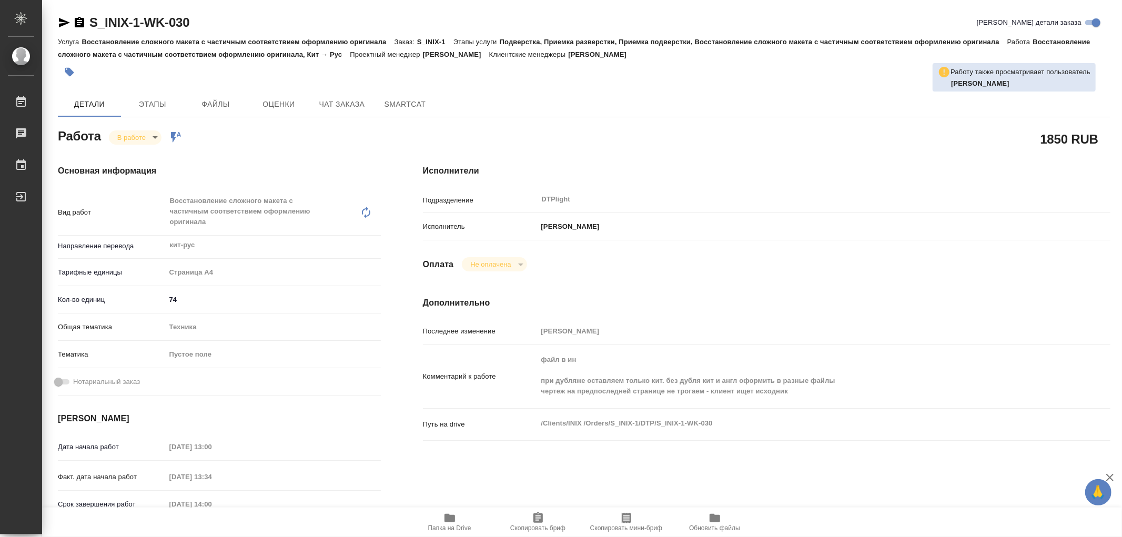
type textarea "x"
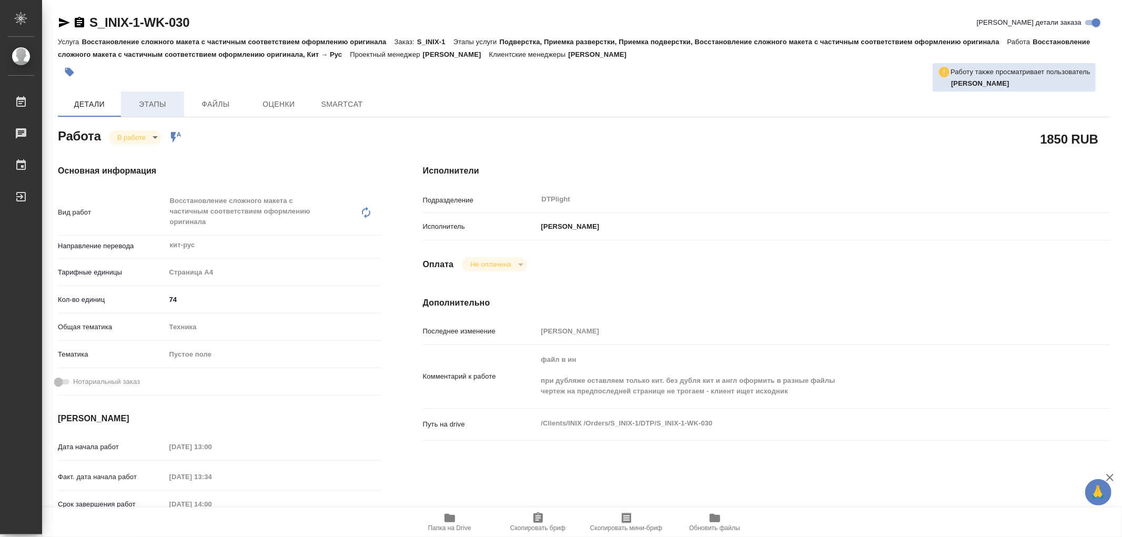
type textarea "x"
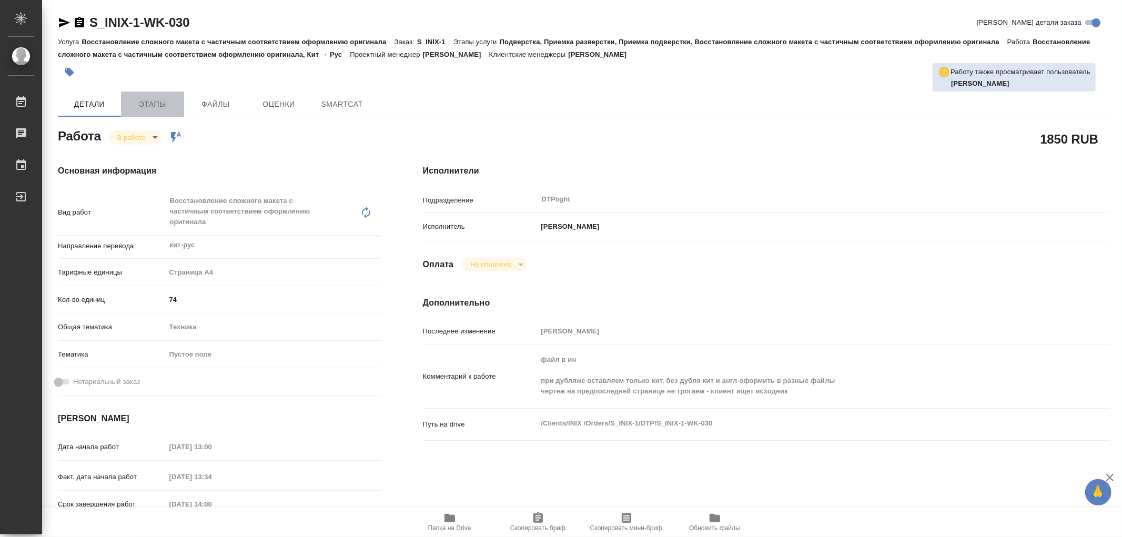
click at [159, 107] on span "Этапы" at bounding box center [152, 104] width 51 height 13
type textarea "x"
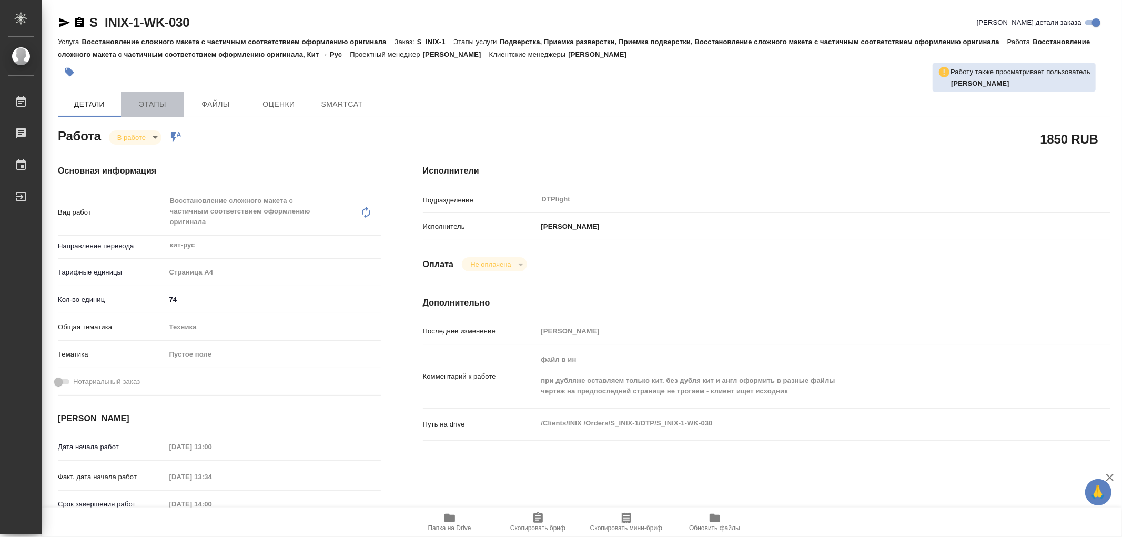
type textarea "x"
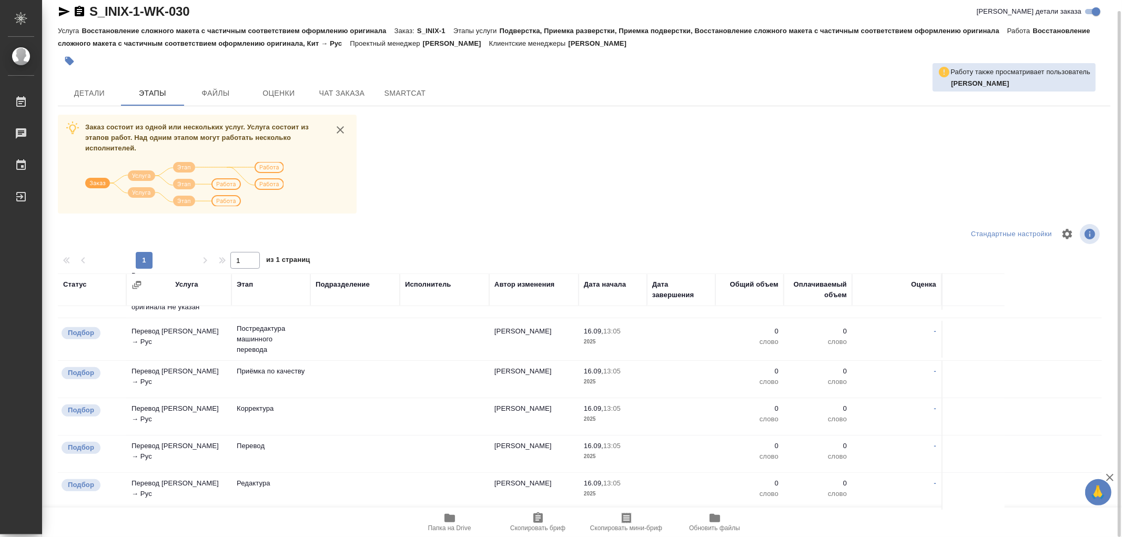
scroll to position [425, 0]
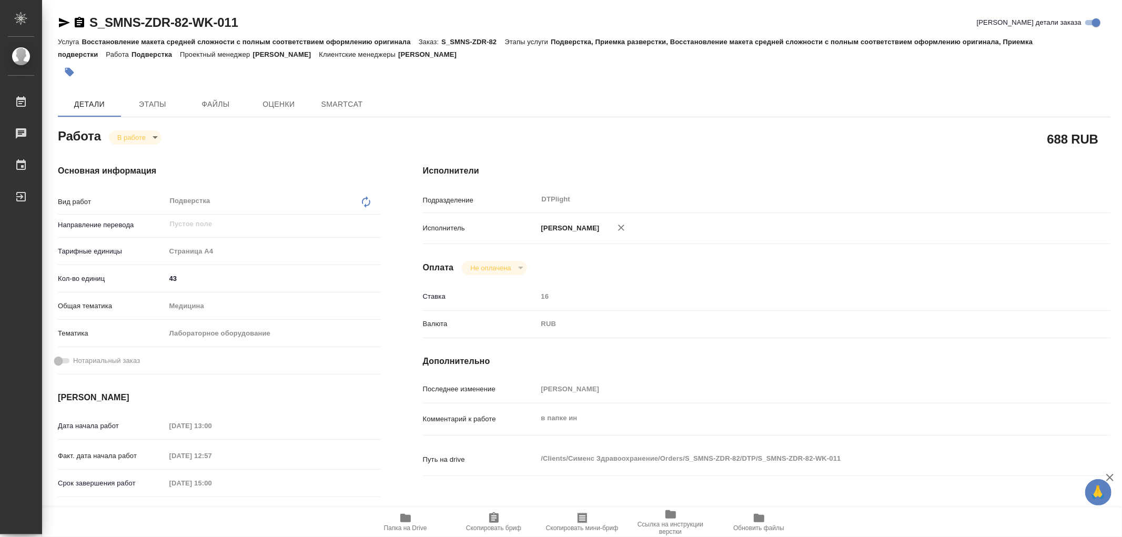
type textarea "x"
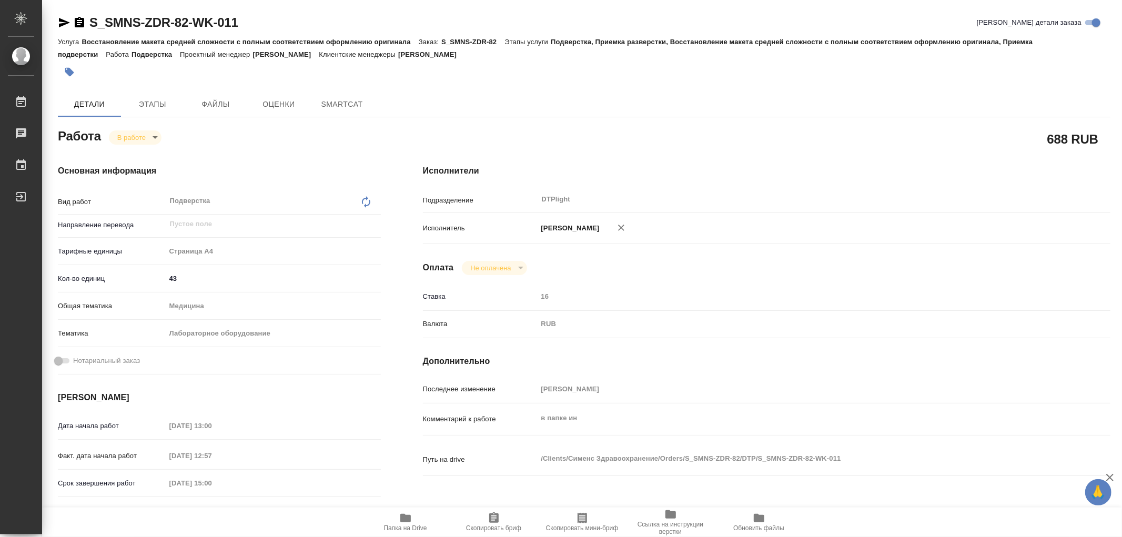
type textarea "x"
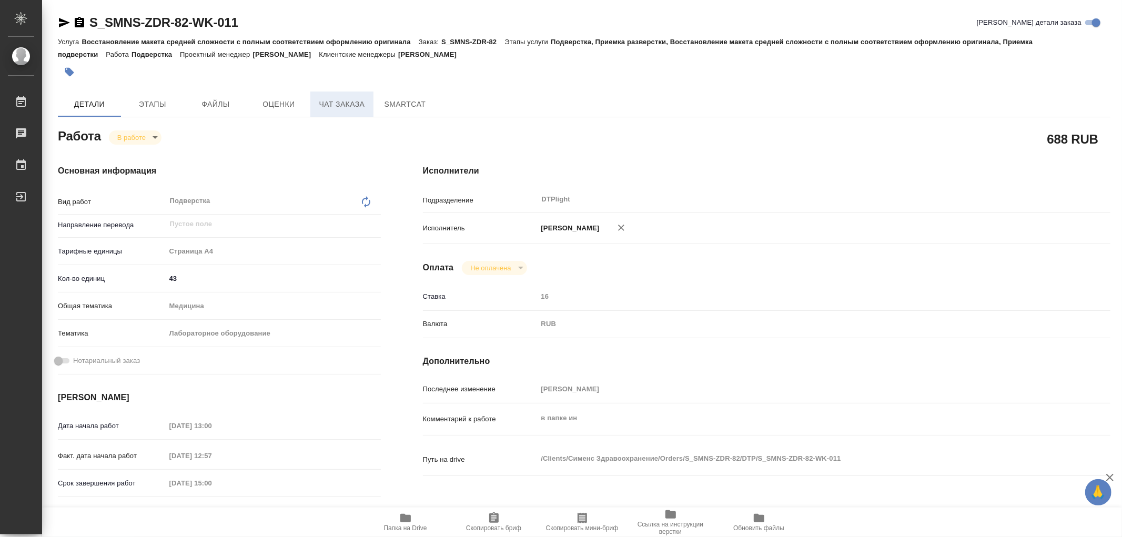
click at [340, 95] on button "Чат заказа" at bounding box center [341, 104] width 63 height 25
type textarea "x"
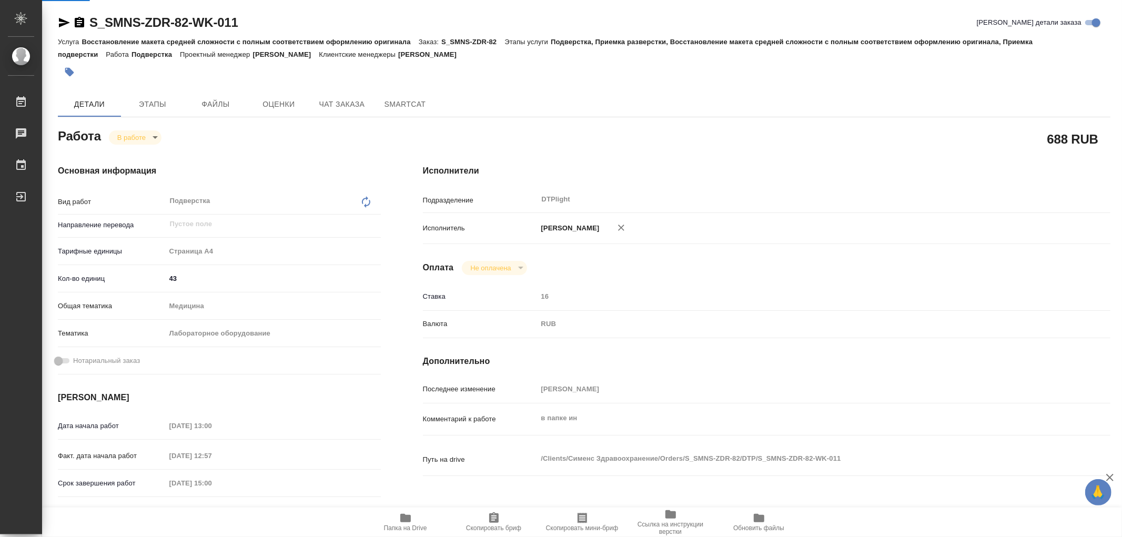
type textarea "x"
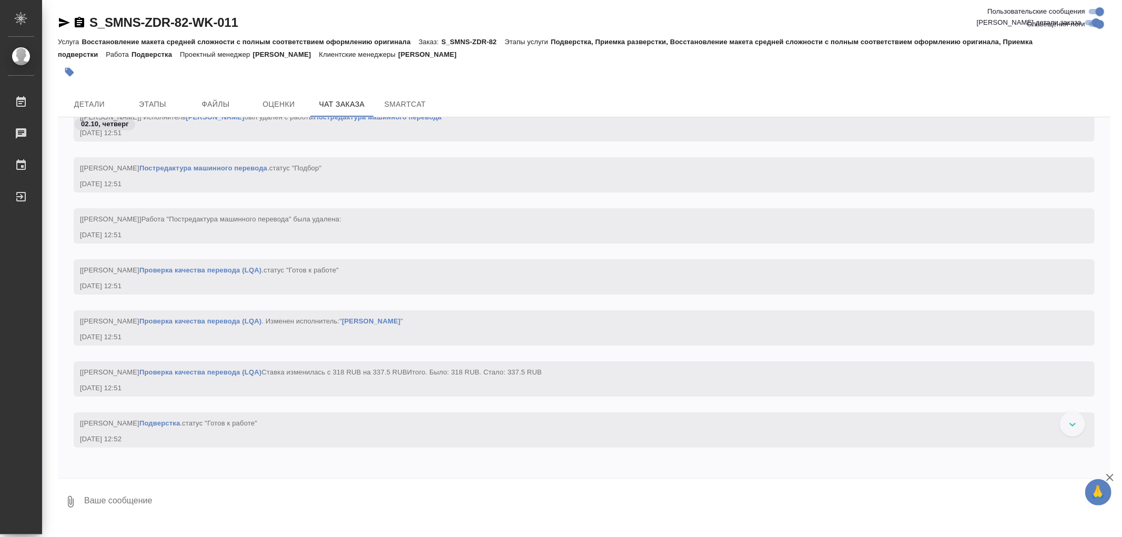
scroll to position [28573, 0]
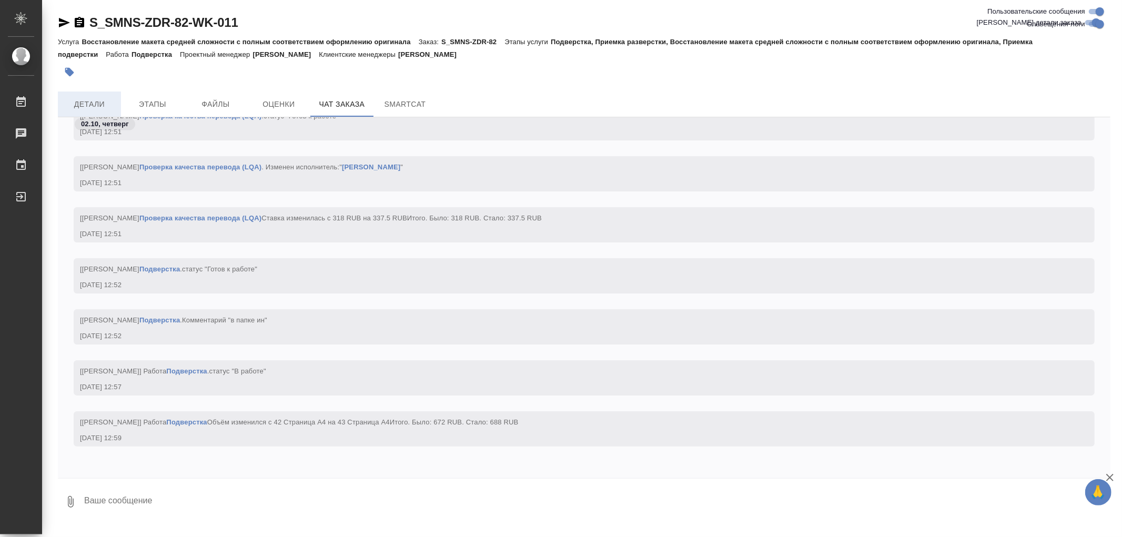
click at [94, 105] on span "Детали" at bounding box center [89, 104] width 51 height 13
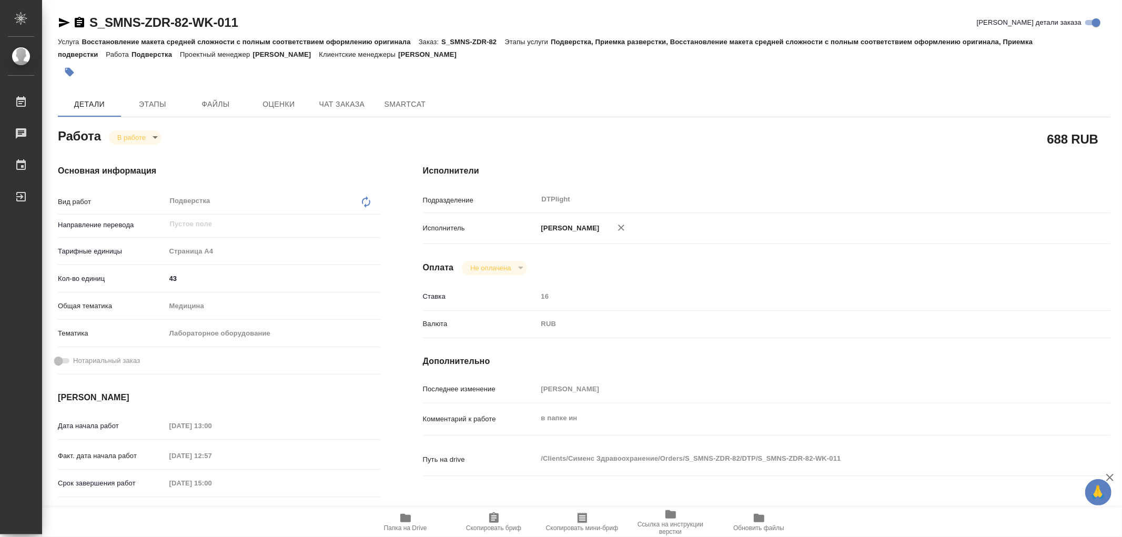
type textarea "x"
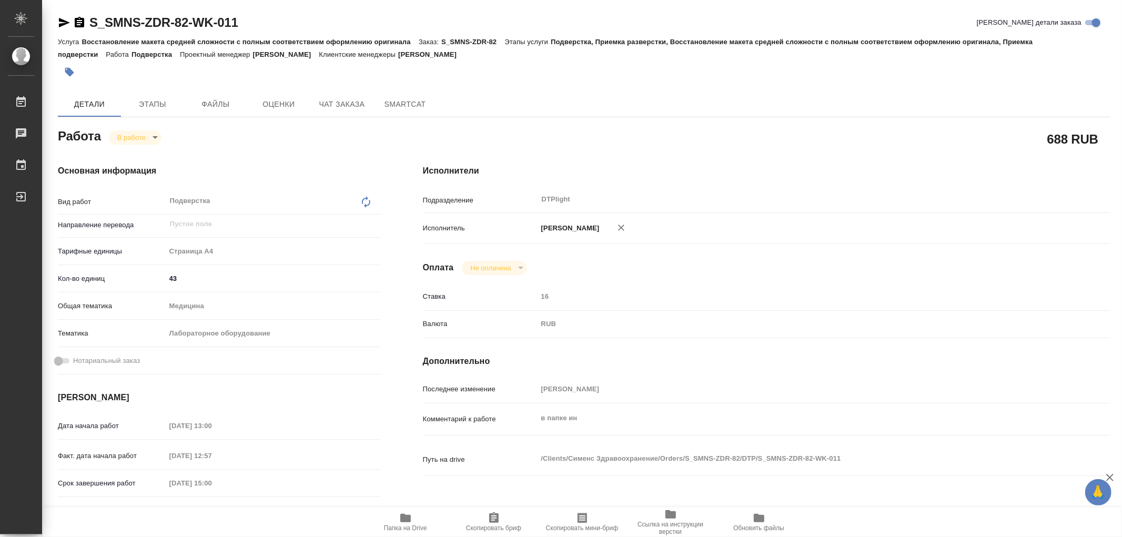
type textarea "x"
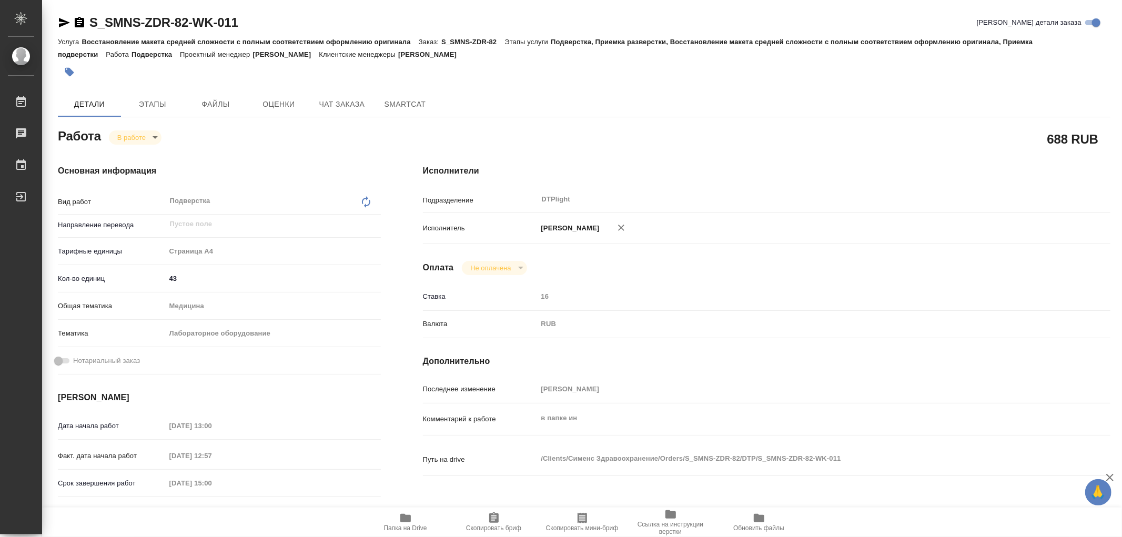
click at [403, 519] on icon "button" at bounding box center [405, 518] width 11 height 8
click at [140, 137] on body "🙏 .cls-1 fill:#fff; AWATERA Работы 0 Чаты График Выйти S_SMNS-ZDR-82-WK-011 Кра…" at bounding box center [561, 268] width 1122 height 537
click at [138, 157] on button "Выполнен" at bounding box center [136, 155] width 38 height 12
type textarea "x"
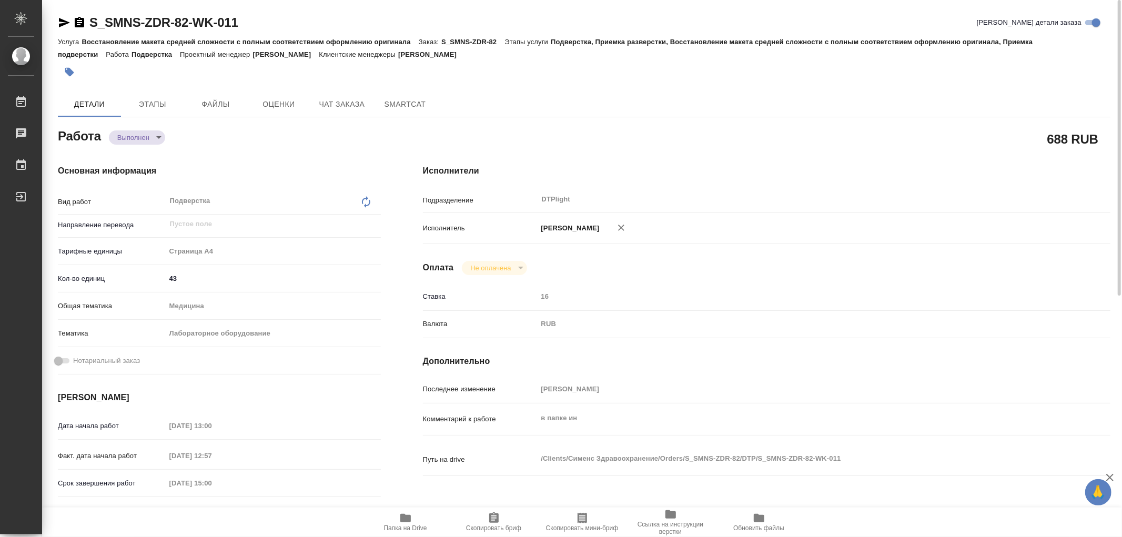
type textarea "x"
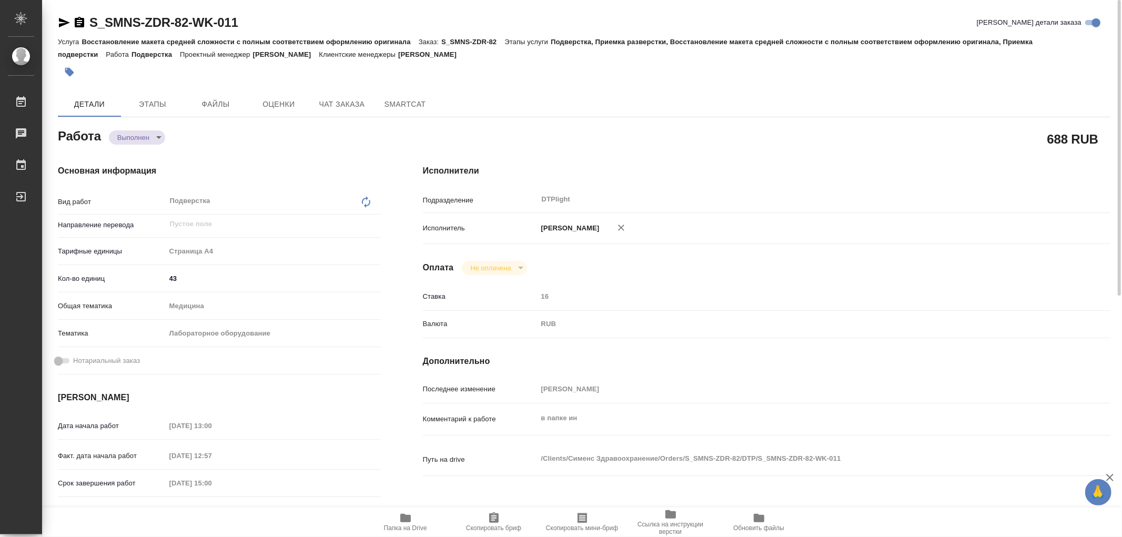
type textarea "x"
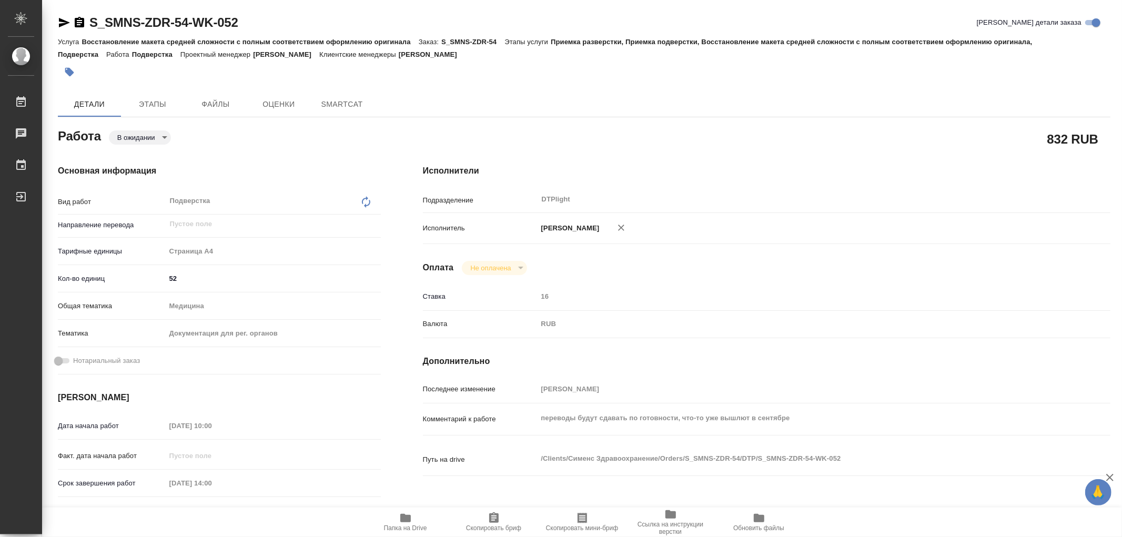
type textarea "x"
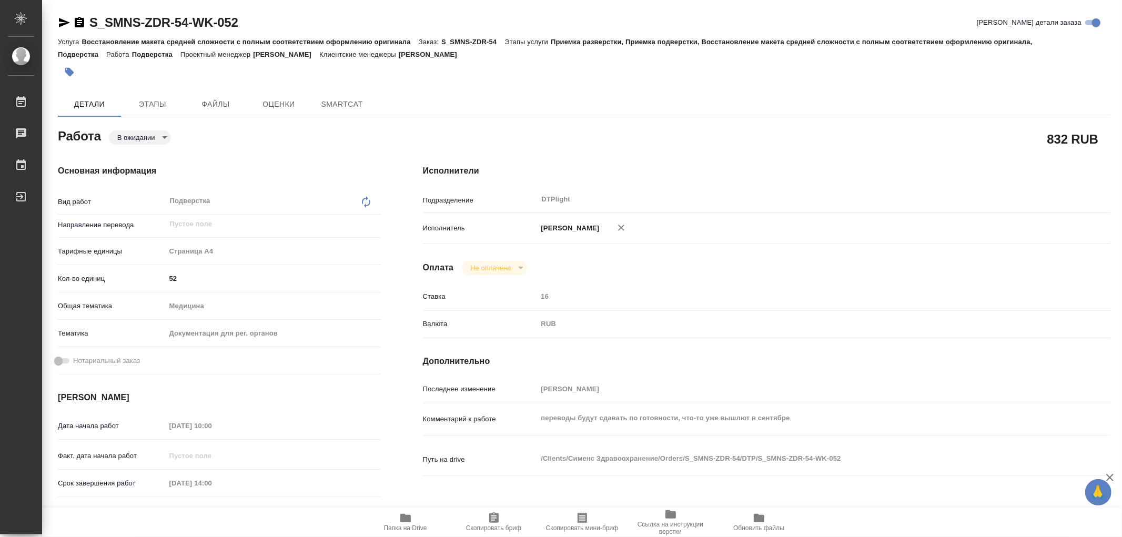
type textarea "x"
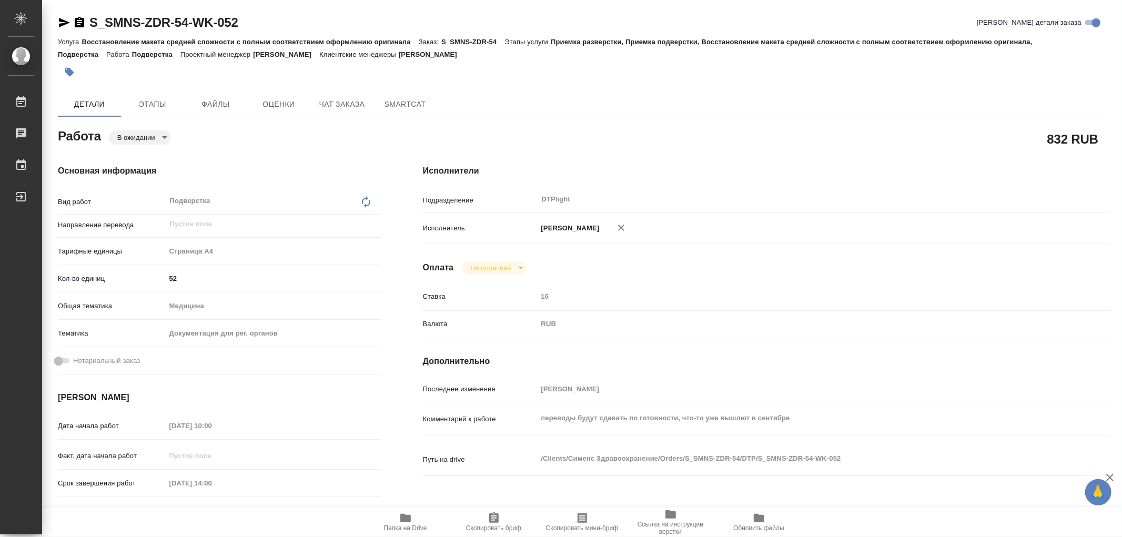
type textarea "x"
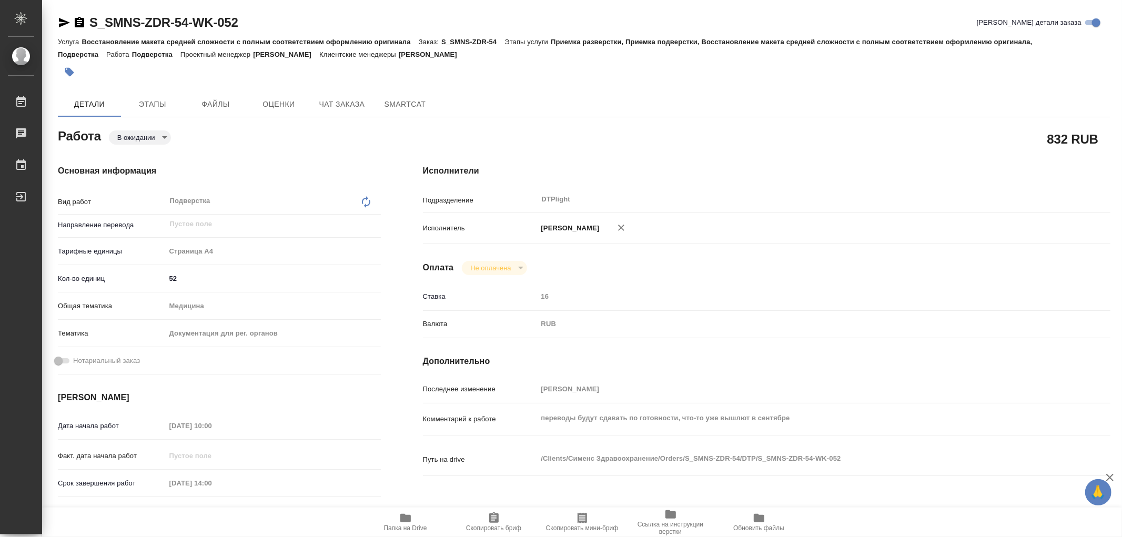
type textarea "x"
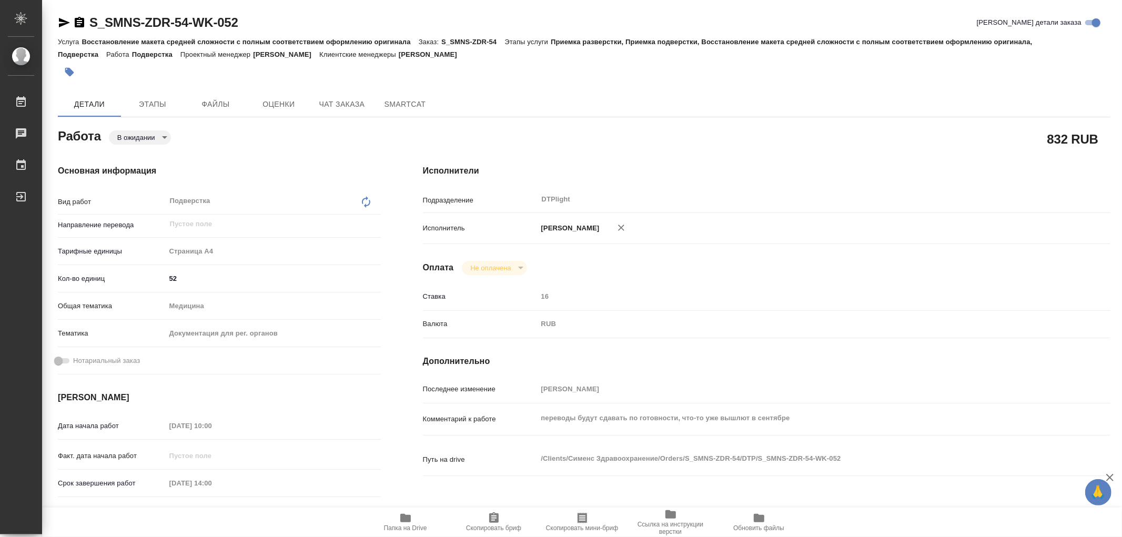
type textarea "x"
click at [343, 106] on span "Чат заказа" at bounding box center [342, 104] width 51 height 13
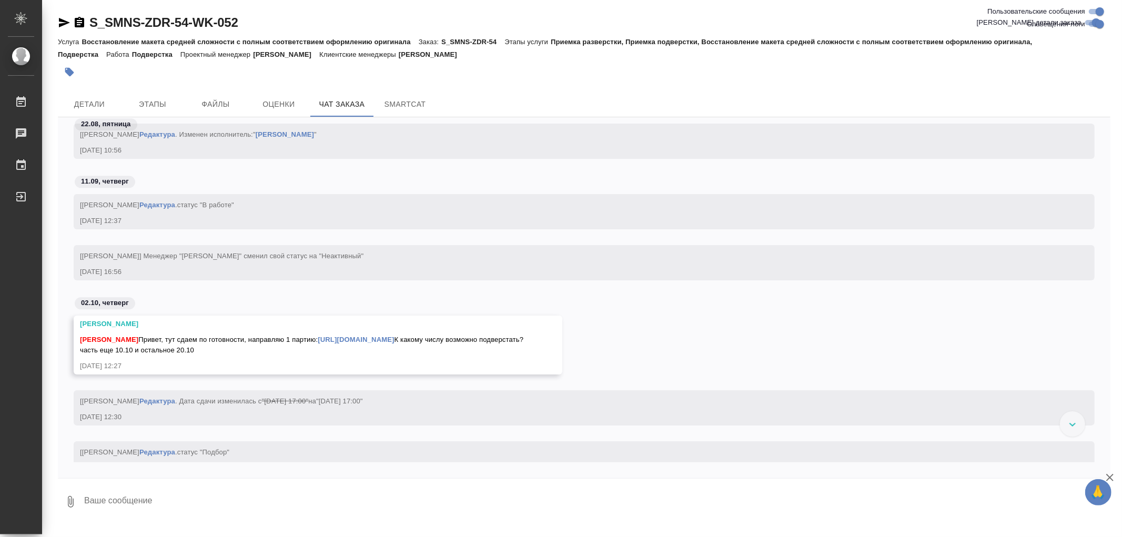
scroll to position [133315, 0]
click at [356, 340] on link "[URL][DOMAIN_NAME]" at bounding box center [356, 341] width 76 height 8
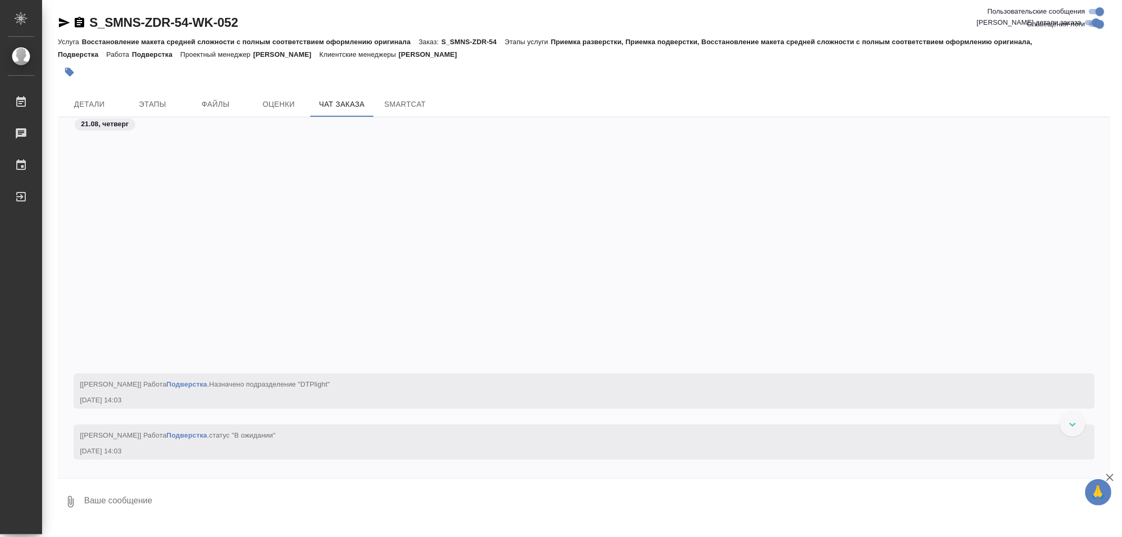
scroll to position [130496, 0]
